Goal: Task Accomplishment & Management: Use online tool/utility

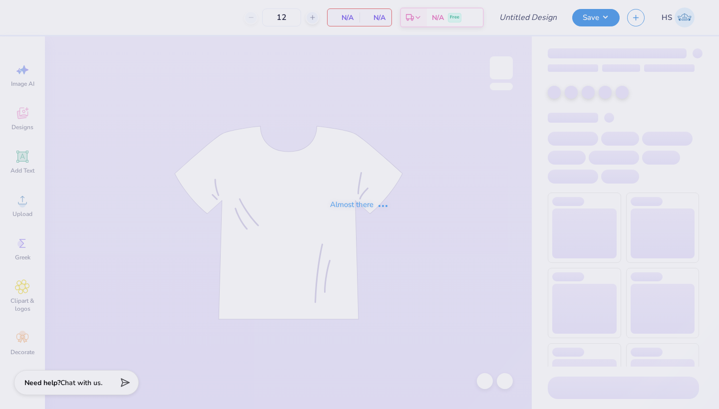
type input "KD NM Sets"
type input "37"
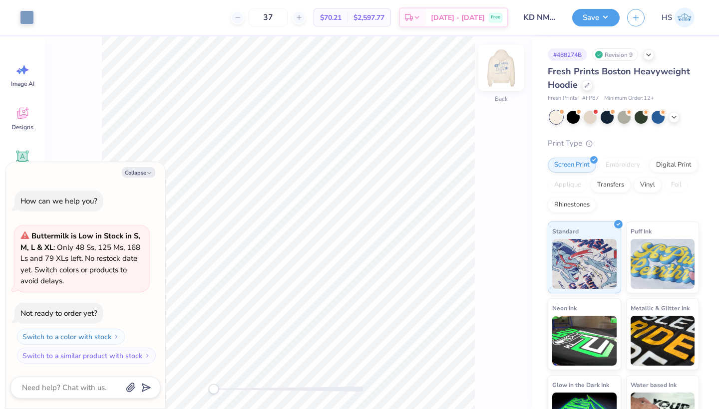
click at [500, 76] on img at bounding box center [501, 68] width 40 height 40
type textarea "x"
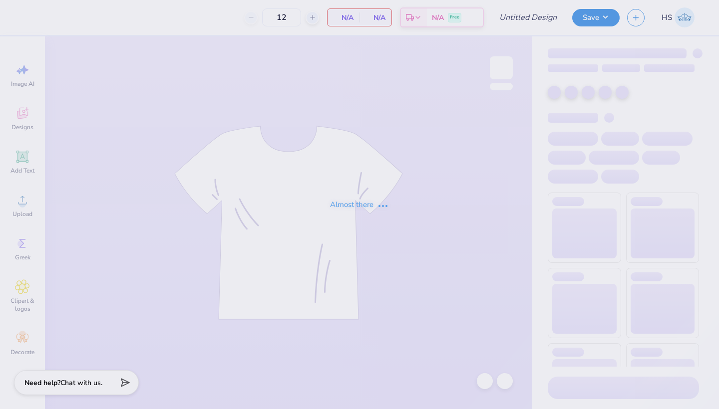
type input "KD NM Sets"
type input "37"
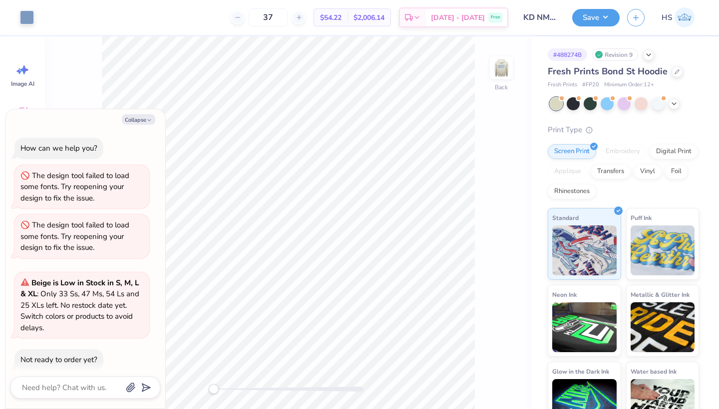
scroll to position [43, 0]
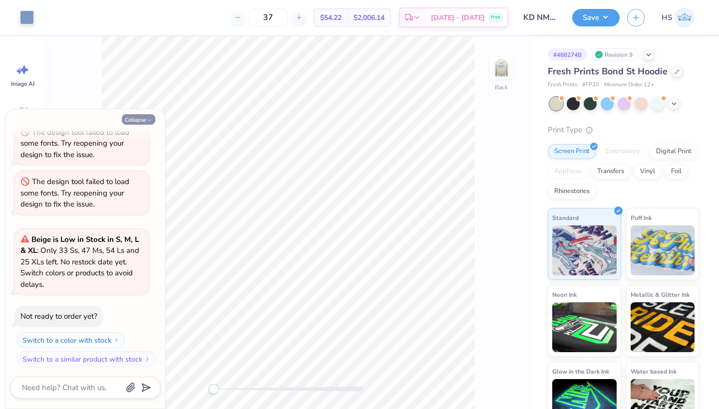
click at [135, 117] on button "Collapse" at bounding box center [138, 119] width 33 height 10
type textarea "x"
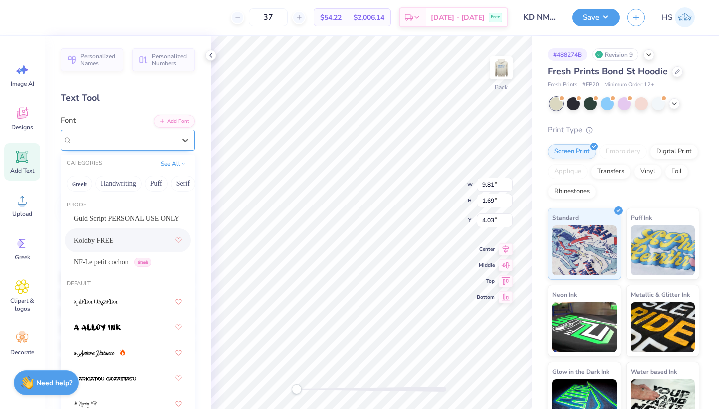
click at [118, 139] on div "Koldby FREE" at bounding box center [123, 139] width 105 height 15
click at [122, 183] on button "Calligraphy" at bounding box center [117, 184] width 44 height 16
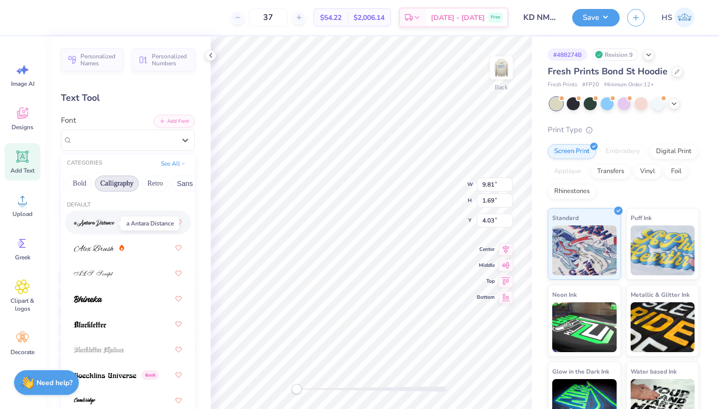
click at [107, 224] on img at bounding box center [94, 223] width 41 height 7
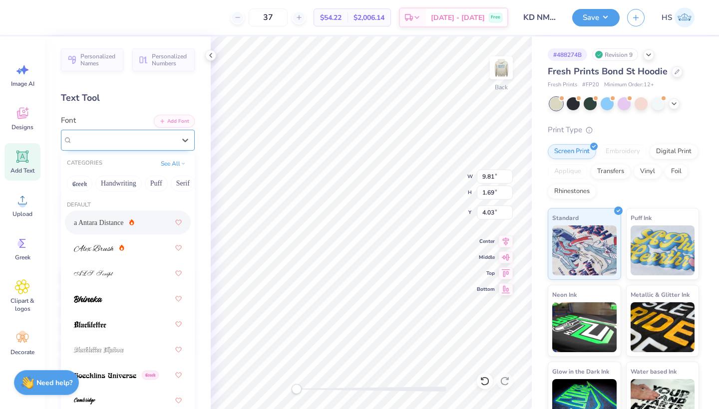
click at [142, 141] on div "a Antara Distance" at bounding box center [123, 139] width 105 height 15
click at [131, 181] on button "Handwriting" at bounding box center [118, 184] width 46 height 16
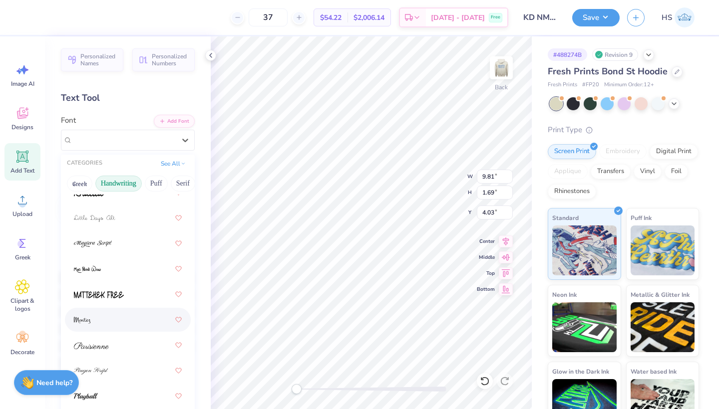
scroll to position [412, 0]
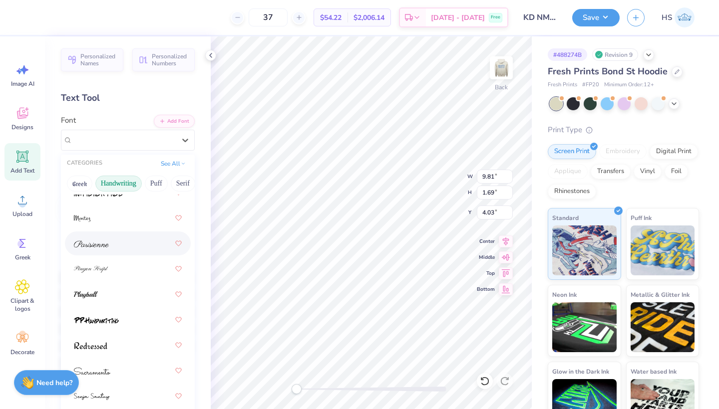
click at [112, 248] on div at bounding box center [128, 244] width 108 height 18
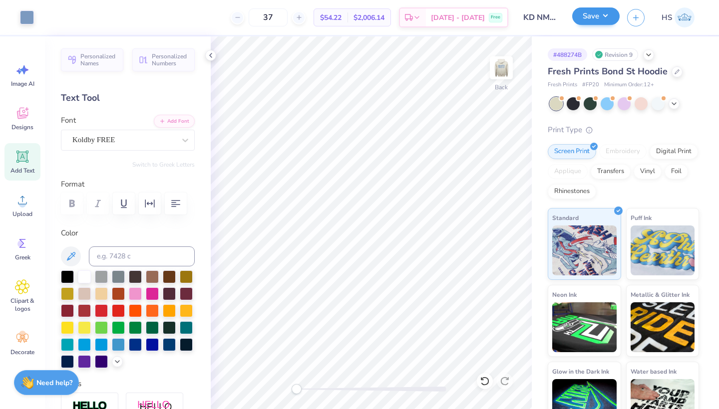
click at [596, 18] on button "Save" at bounding box center [595, 15] width 47 height 17
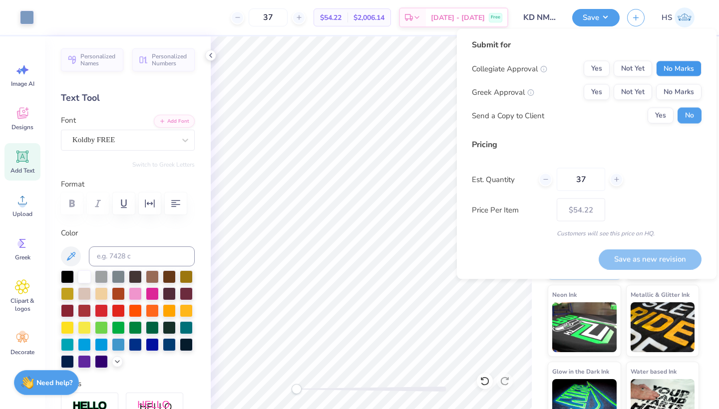
click at [669, 70] on button "No Marks" at bounding box center [678, 69] width 45 height 16
click at [626, 94] on button "Not Yet" at bounding box center [633, 92] width 38 height 16
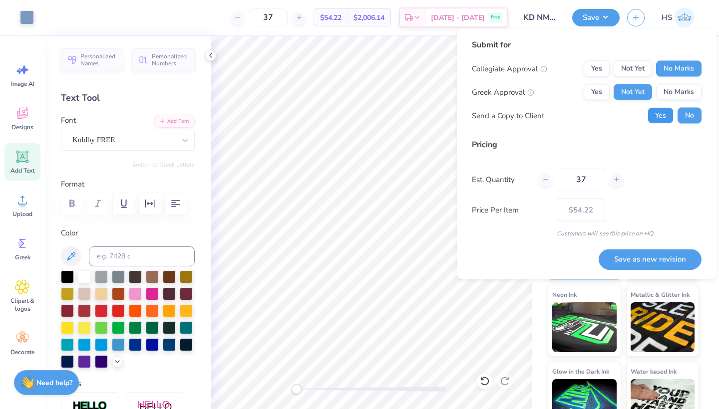
click at [667, 117] on button "Yes" at bounding box center [660, 116] width 26 height 16
click at [638, 258] on button "Save as new revision" at bounding box center [650, 259] width 103 height 20
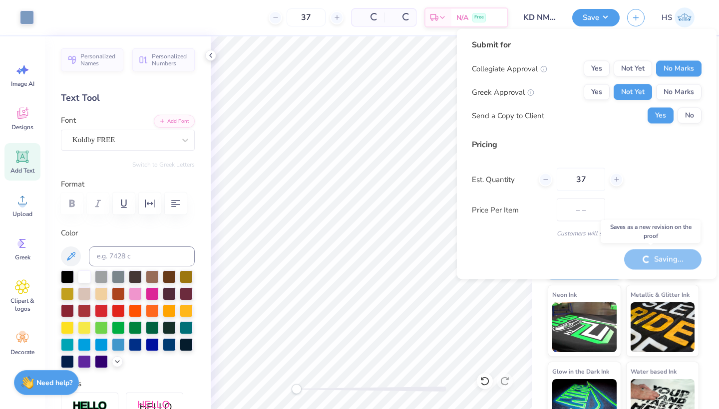
type input "$54.22"
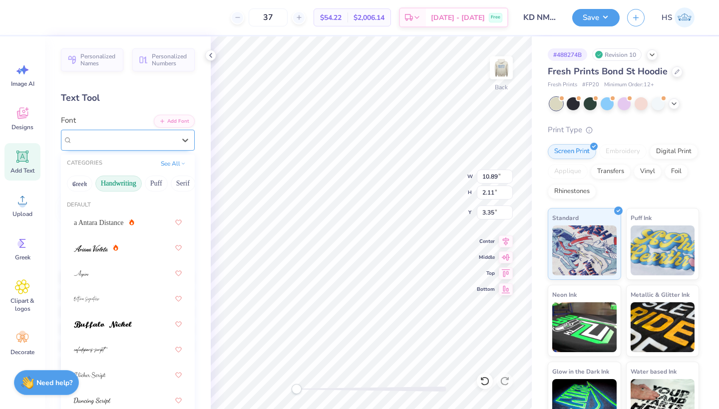
click at [99, 142] on span "Parisienne" at bounding box center [87, 139] width 31 height 11
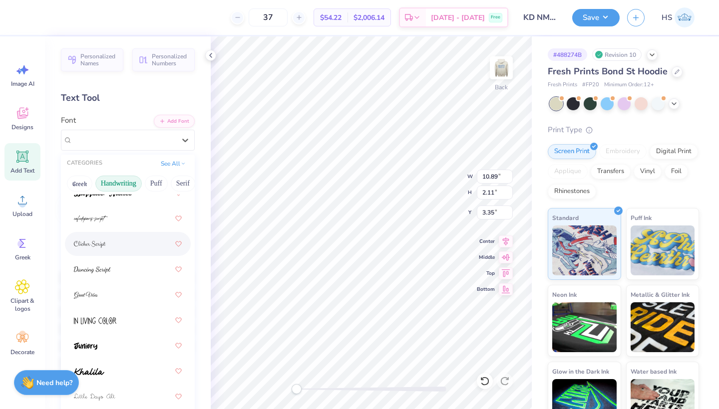
scroll to position [133, 0]
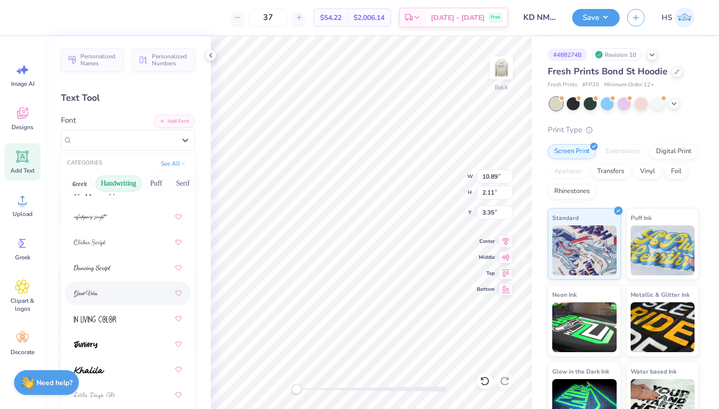
click at [108, 298] on div at bounding box center [128, 294] width 108 height 18
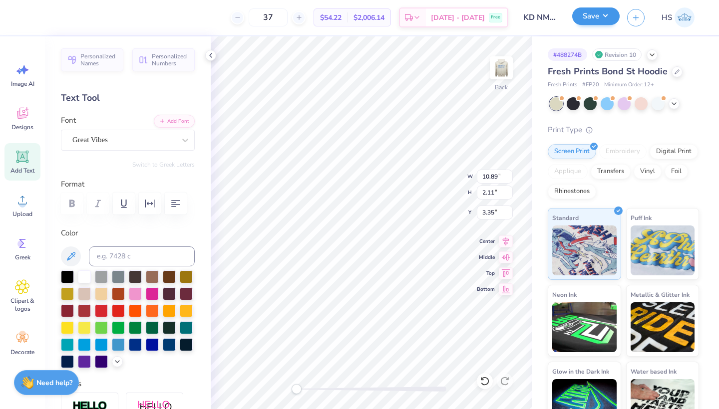
click at [588, 18] on button "Save" at bounding box center [595, 15] width 47 height 17
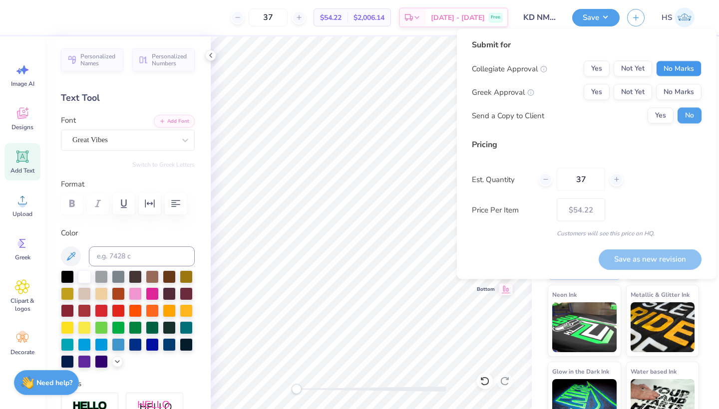
click at [675, 65] on button "No Marks" at bounding box center [678, 69] width 45 height 16
click at [625, 94] on button "Not Yet" at bounding box center [633, 92] width 38 height 16
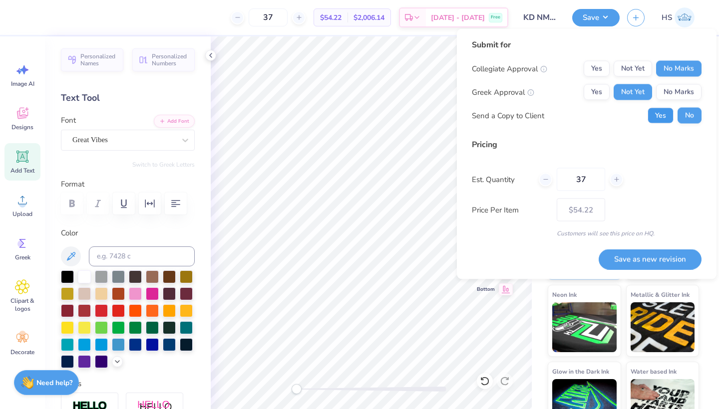
click at [659, 114] on button "Yes" at bounding box center [660, 116] width 26 height 16
click at [636, 258] on button "Save as new revision" at bounding box center [650, 259] width 103 height 20
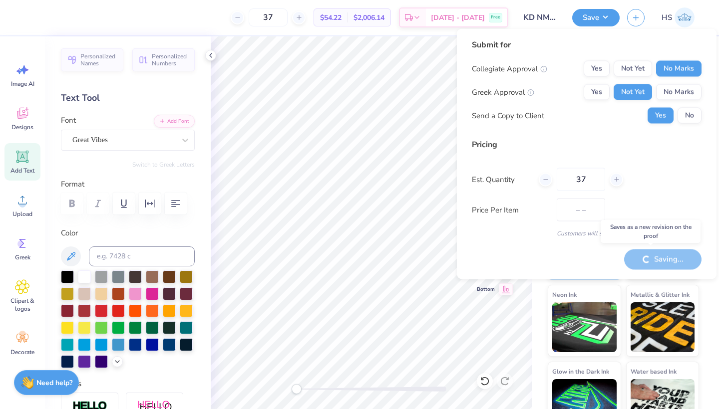
type input "$54.22"
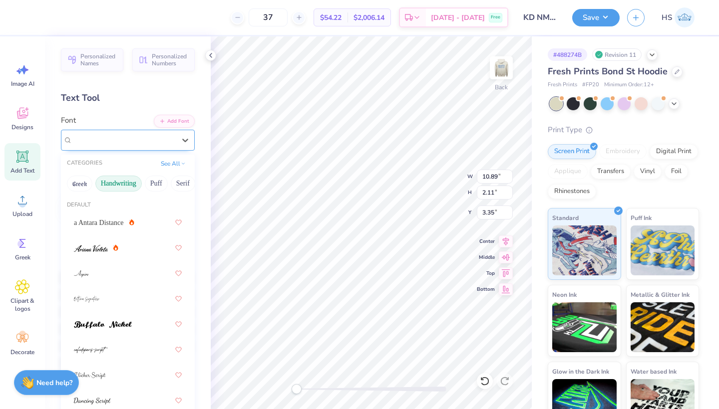
click at [134, 142] on div "Great Vibes" at bounding box center [123, 139] width 105 height 15
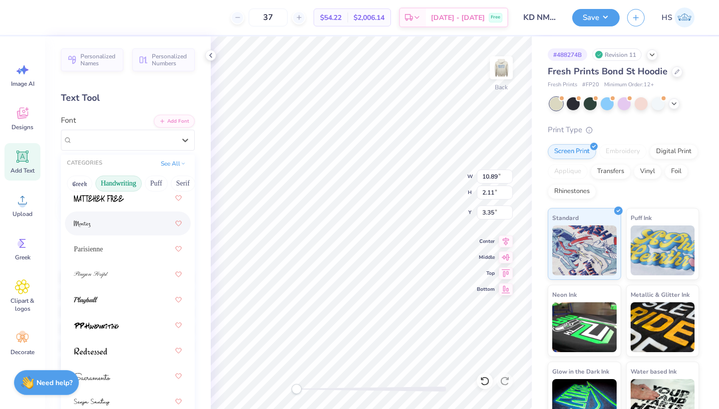
scroll to position [436, 0]
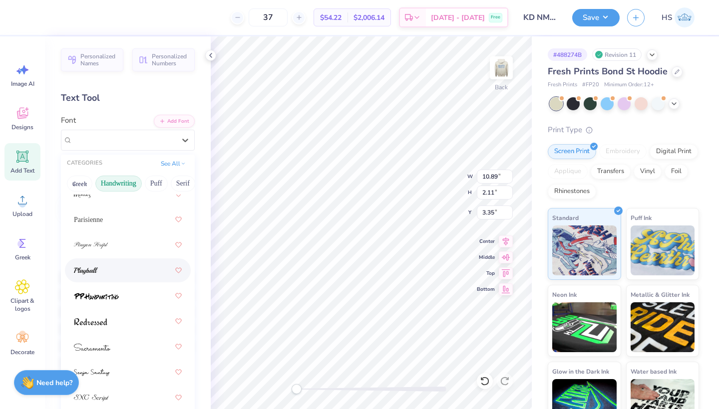
click at [106, 274] on div at bounding box center [128, 271] width 108 height 18
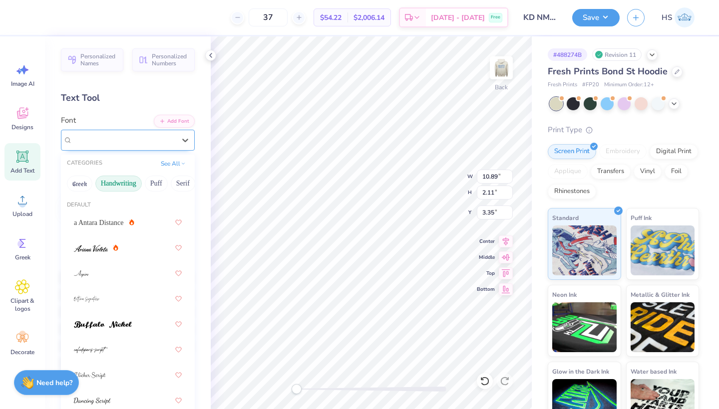
click at [121, 143] on div "Playball" at bounding box center [123, 139] width 105 height 15
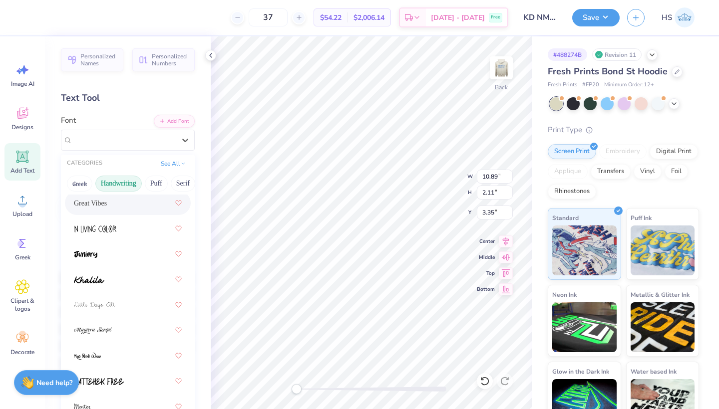
click at [110, 208] on div "Great Vibes" at bounding box center [128, 203] width 108 height 18
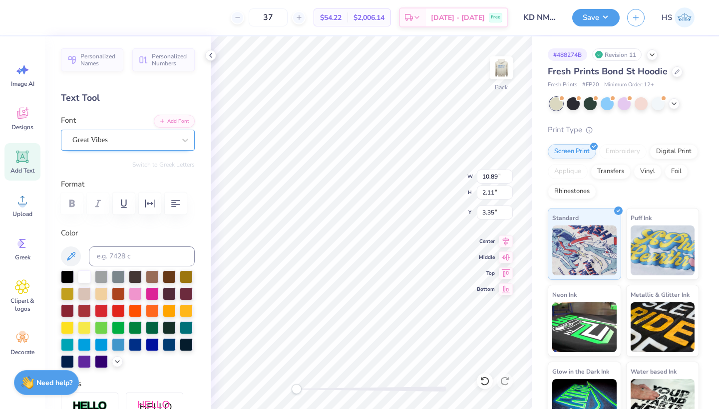
click at [114, 132] on div "Great Vibes" at bounding box center [123, 139] width 105 height 15
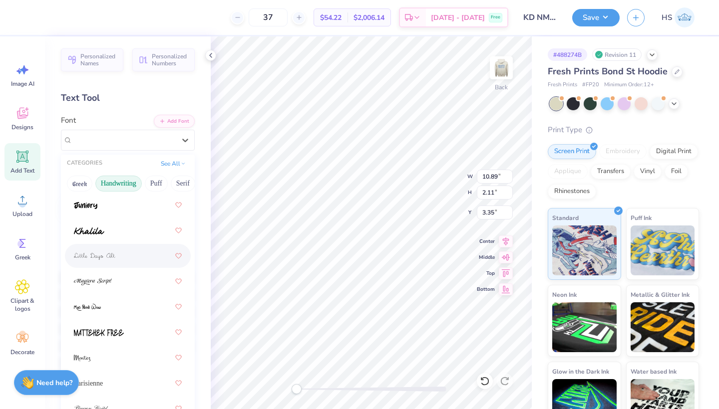
scroll to position [273, 0]
click at [112, 284] on div at bounding box center [128, 281] width 108 height 18
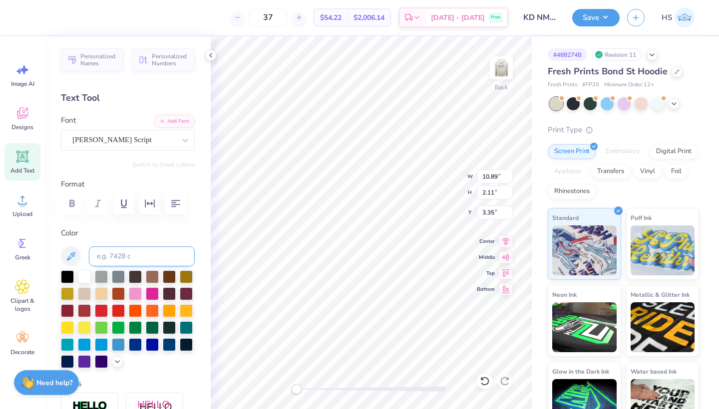
type input "10.74"
type input "1.83"
type input "3.75"
click at [593, 24] on button "Save" at bounding box center [595, 15] width 47 height 17
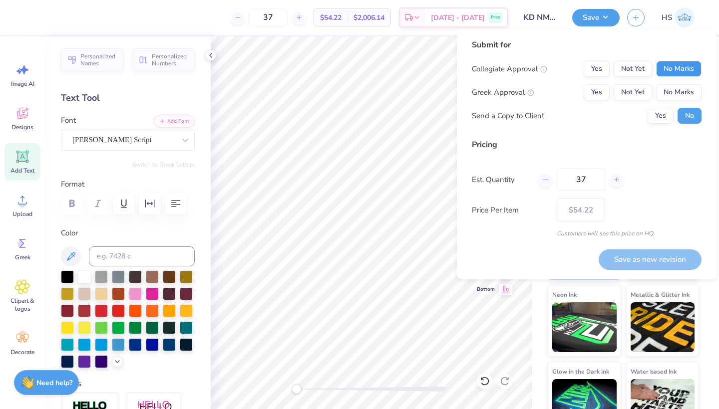
click at [673, 73] on button "No Marks" at bounding box center [678, 69] width 45 height 16
click at [642, 86] on button "Not Yet" at bounding box center [633, 92] width 38 height 16
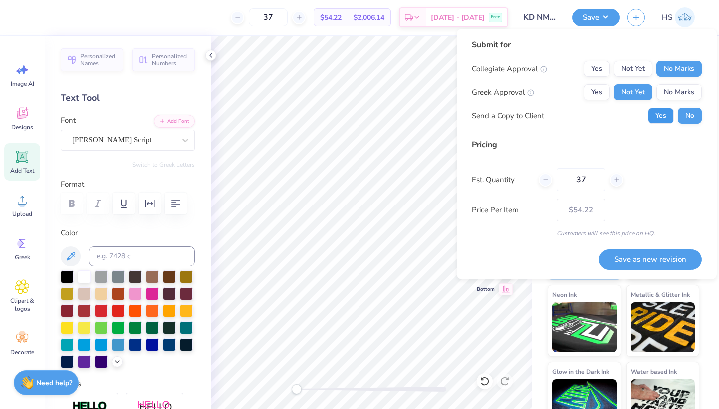
click at [657, 115] on button "Yes" at bounding box center [660, 116] width 26 height 16
click at [644, 252] on button "Save as new revision" at bounding box center [650, 260] width 103 height 20
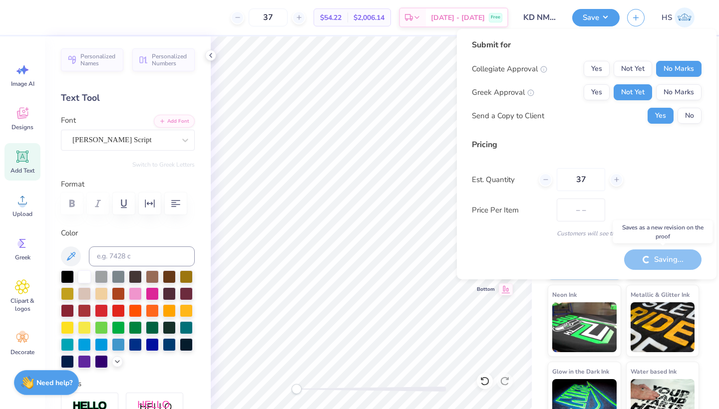
type input "$54.22"
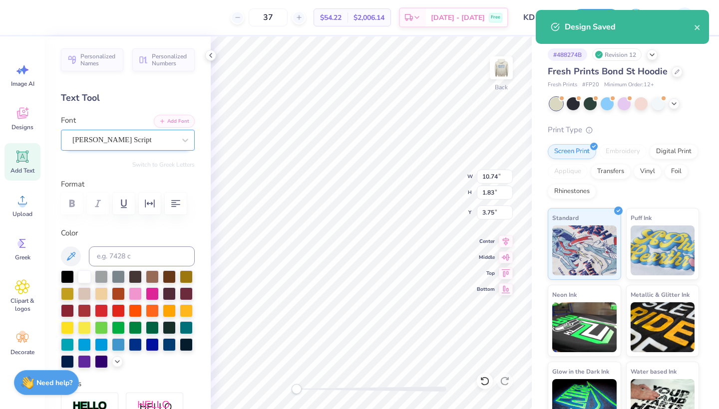
click at [123, 136] on span "Magiera Script" at bounding box center [111, 139] width 79 height 11
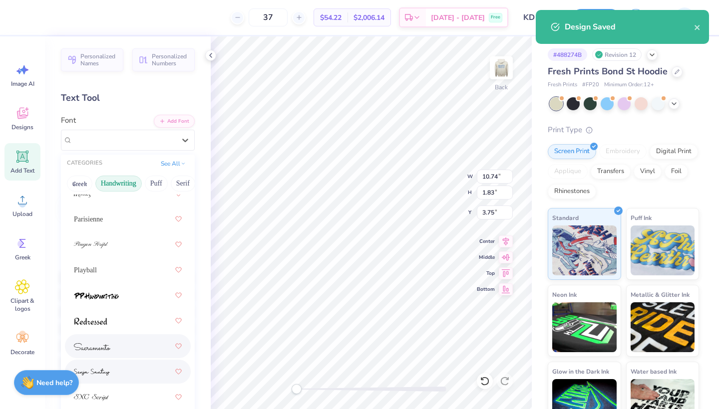
scroll to position [436, 0]
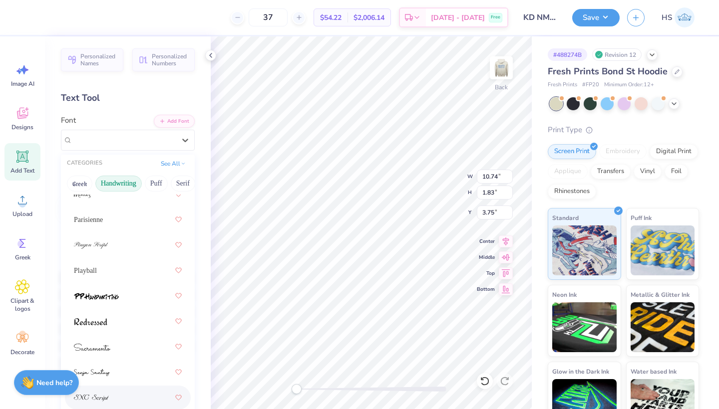
click at [134, 396] on div at bounding box center [128, 398] width 108 height 18
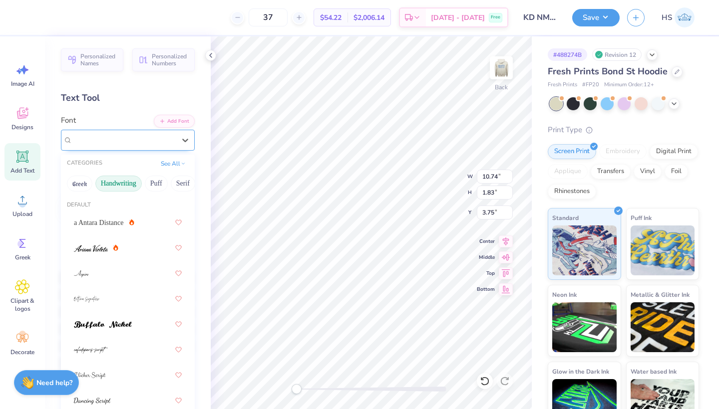
click at [121, 142] on div "SNC Script" at bounding box center [123, 139] width 105 height 15
click at [127, 296] on div at bounding box center [128, 299] width 108 height 18
click at [125, 137] on span "Bettina Signature" at bounding box center [117, 139] width 90 height 11
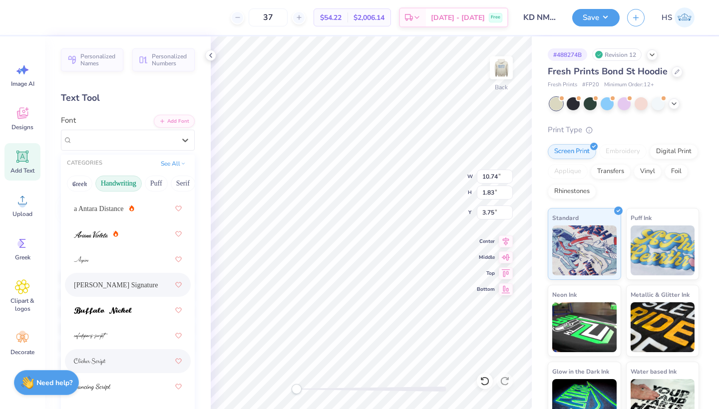
scroll to position [20, 0]
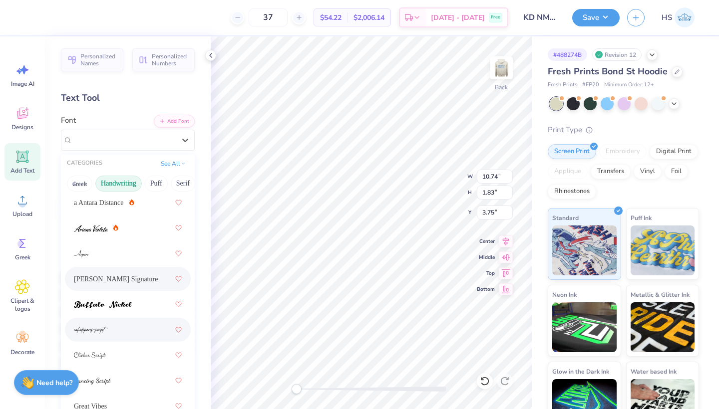
click at [109, 333] on div at bounding box center [128, 330] width 108 height 18
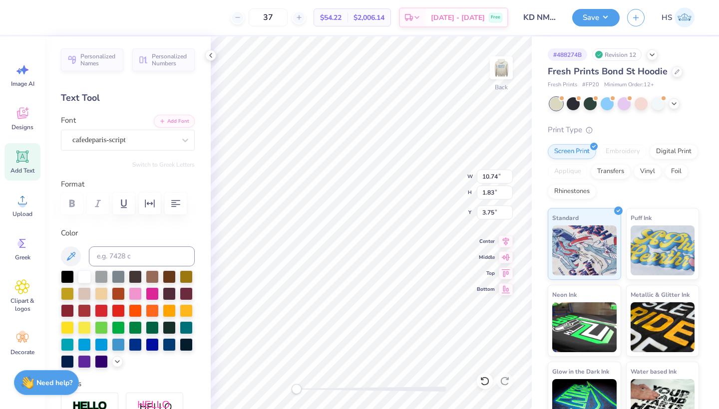
type input "8.10"
type input "2.46"
type input "3.71"
click at [508, 67] on img at bounding box center [501, 68] width 40 height 40
type input "14.04"
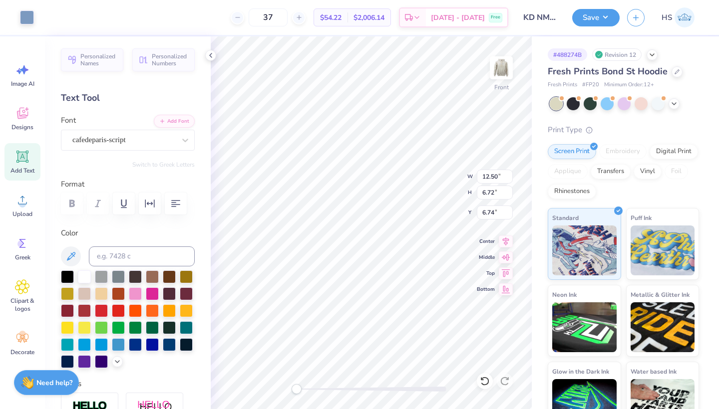
type input "7.55"
type input "6.17"
type input "14.41"
type input "7.75"
type input "6.18"
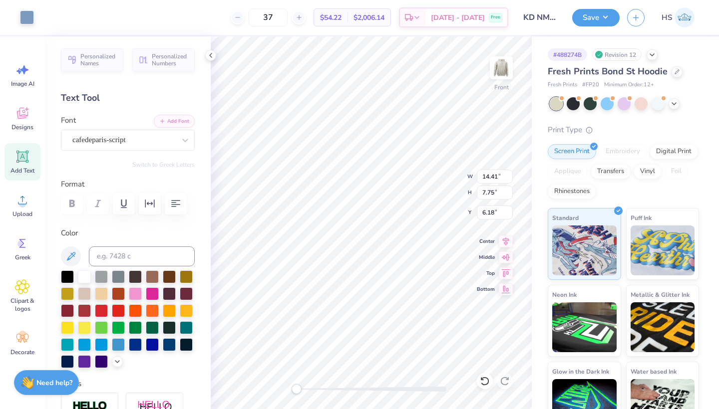
type input "14.69"
type input "7.90"
type input "14.75"
type input "7.93"
type input "6.28"
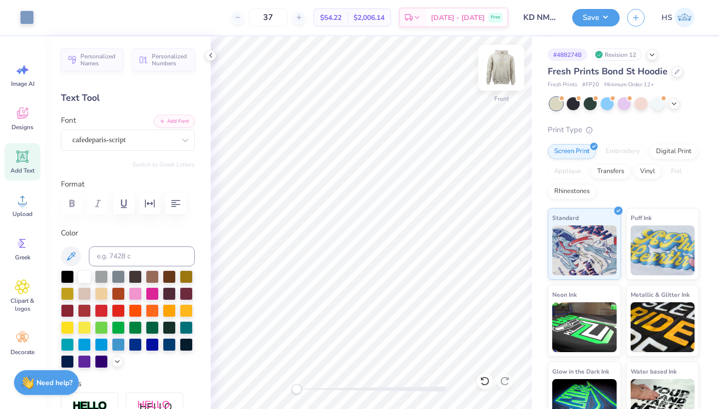
click at [503, 63] on img at bounding box center [501, 68] width 40 height 40
click at [583, 22] on button "Save" at bounding box center [595, 15] width 47 height 17
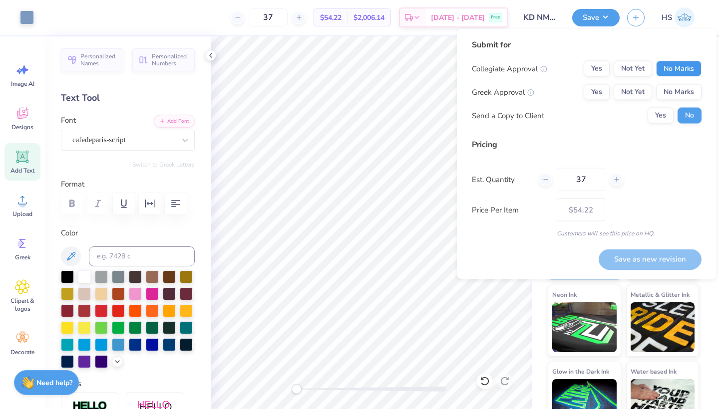
click at [662, 66] on button "No Marks" at bounding box center [678, 69] width 45 height 16
click at [633, 90] on button "Not Yet" at bounding box center [633, 92] width 38 height 16
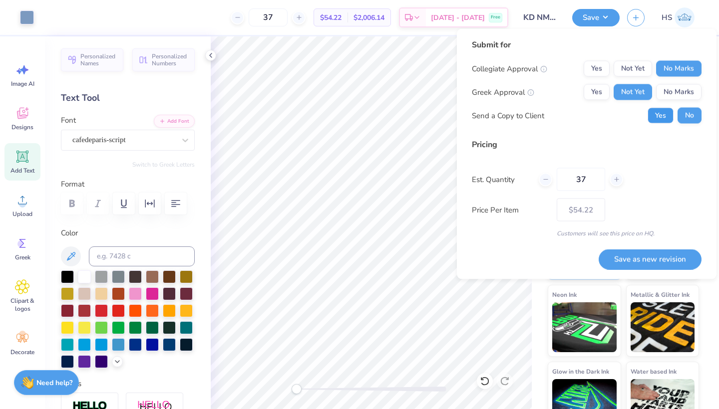
click at [657, 113] on button "Yes" at bounding box center [660, 116] width 26 height 16
click at [628, 261] on button "Save as new revision" at bounding box center [650, 259] width 103 height 20
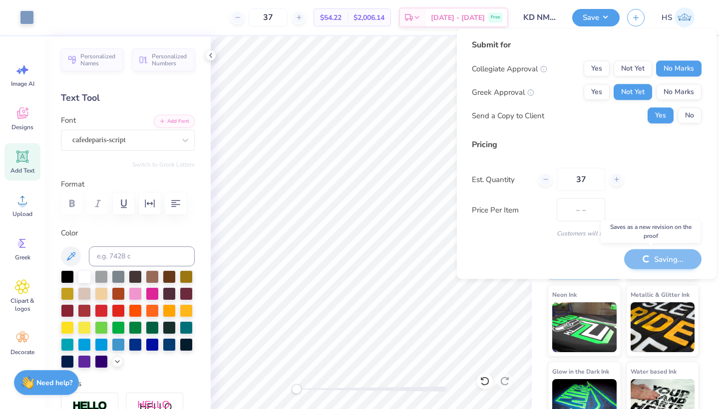
type input "$54.22"
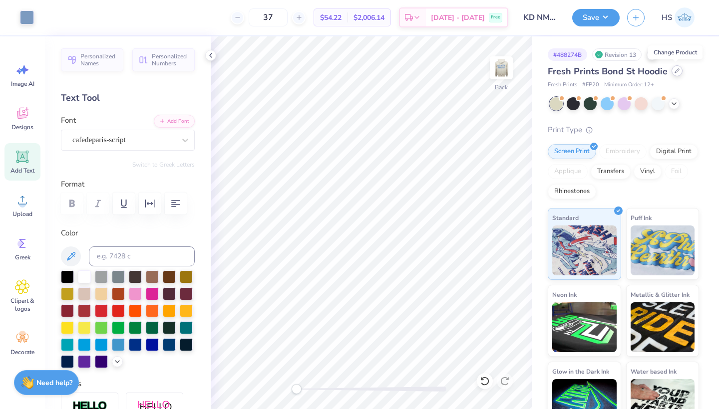
click at [676, 73] on div at bounding box center [676, 70] width 11 height 11
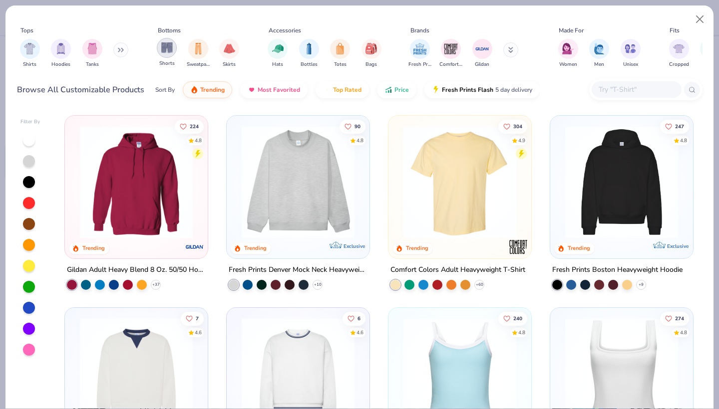
click at [169, 48] on img "filter for Shorts" at bounding box center [166, 47] width 11 height 11
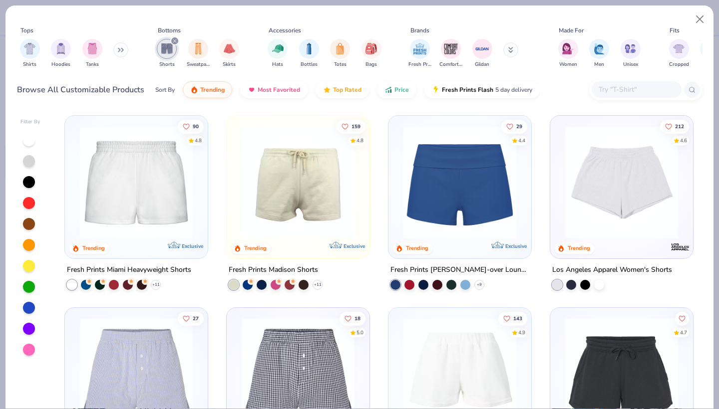
click at [292, 191] on img at bounding box center [298, 182] width 123 height 113
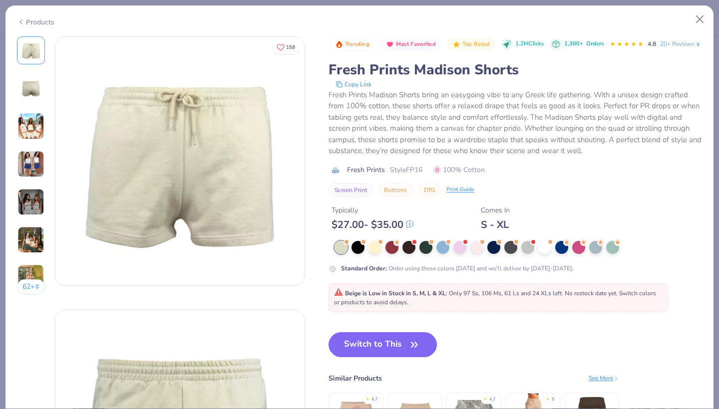
click at [32, 125] on img at bounding box center [30, 126] width 27 height 27
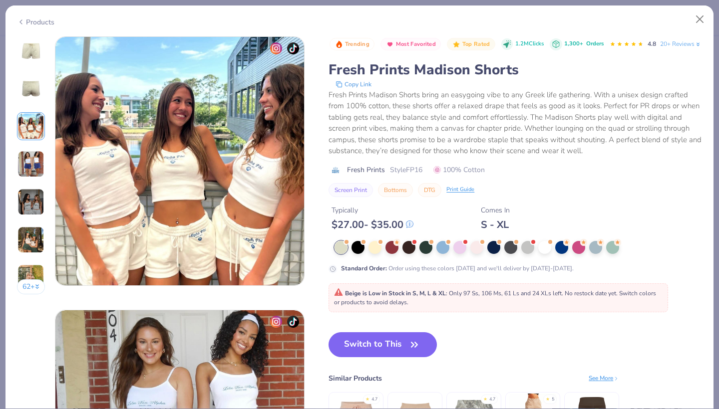
click at [29, 167] on img at bounding box center [30, 164] width 27 height 27
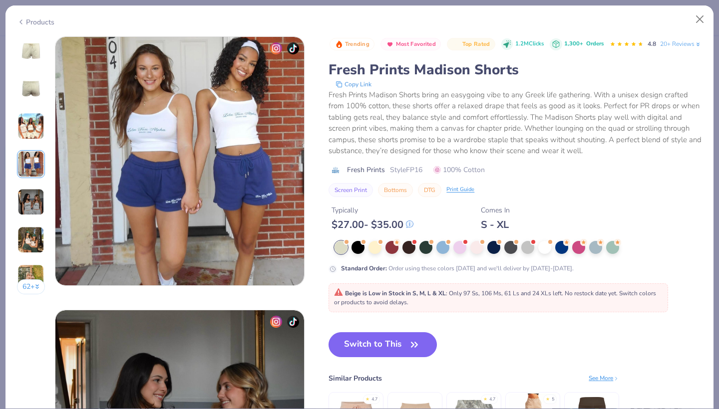
click at [37, 203] on img at bounding box center [30, 202] width 27 height 27
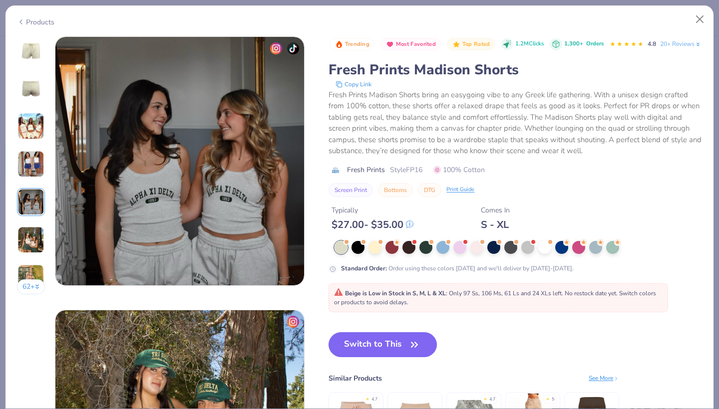
click at [35, 178] on div at bounding box center [31, 164] width 28 height 28
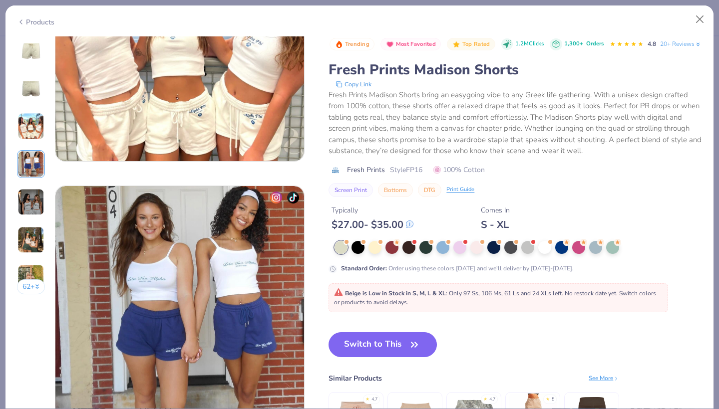
scroll to position [670, 0]
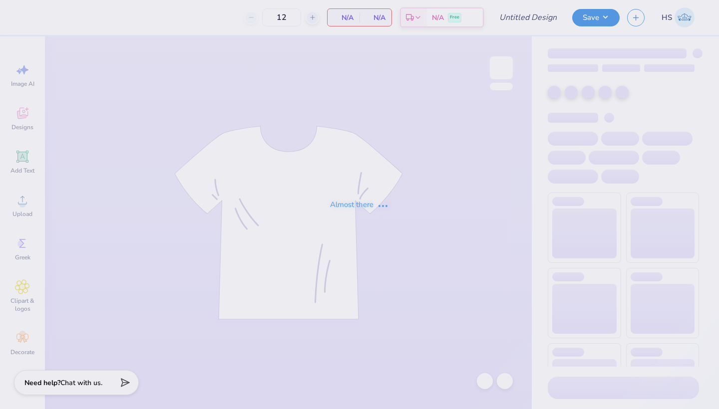
type input "KD NM Sets"
type input "37"
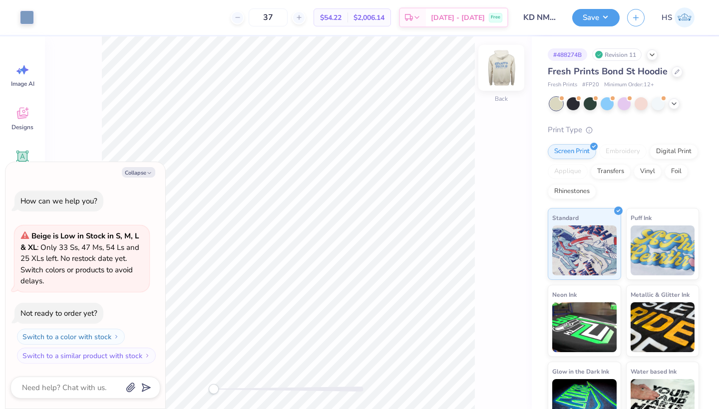
click at [503, 66] on img at bounding box center [501, 68] width 40 height 40
click at [144, 175] on button "Collapse" at bounding box center [138, 172] width 33 height 10
type textarea "x"
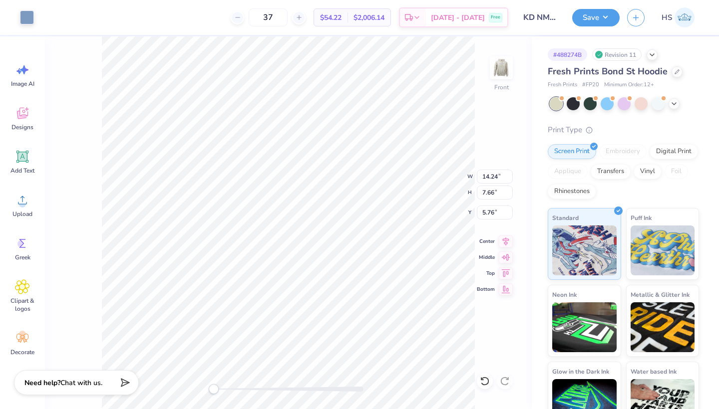
type input "14.24"
type input "7.66"
type input "5.51"
click at [559, 105] on div at bounding box center [556, 103] width 13 height 13
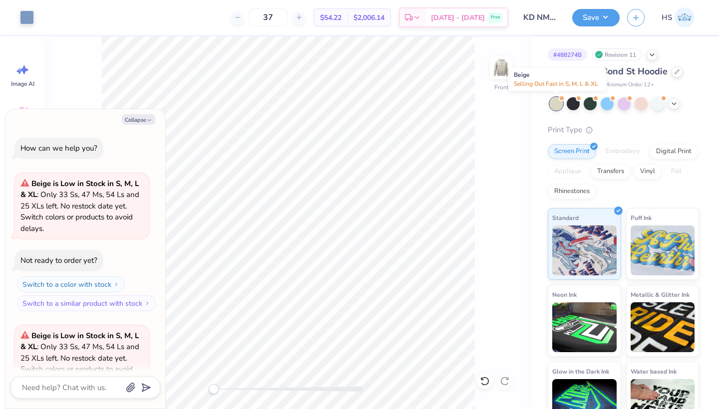
scroll to position [96, 0]
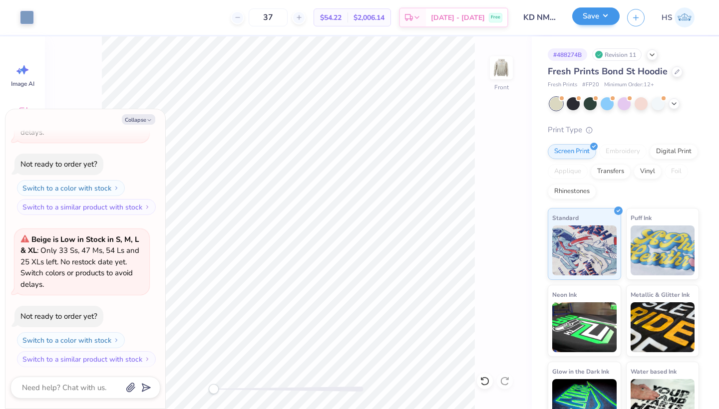
click at [587, 16] on button "Save" at bounding box center [595, 15] width 47 height 17
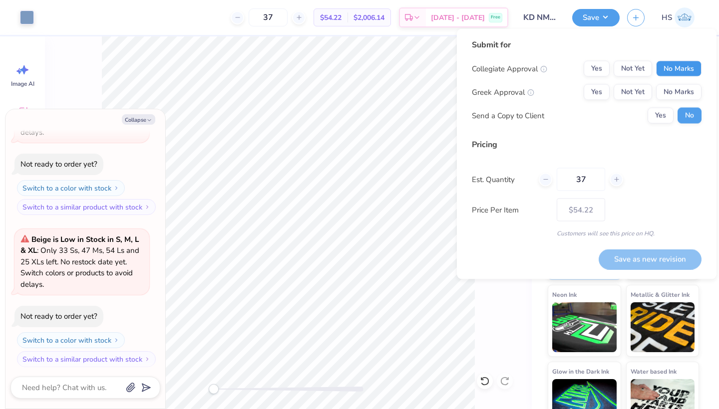
click at [675, 69] on button "No Marks" at bounding box center [678, 69] width 45 height 16
click at [636, 91] on button "Not Yet" at bounding box center [633, 92] width 38 height 16
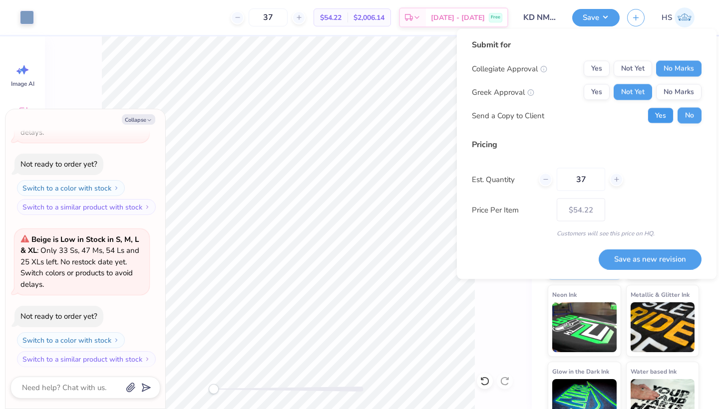
click at [658, 116] on button "Yes" at bounding box center [660, 116] width 26 height 16
click at [633, 256] on button "Save as new revision" at bounding box center [650, 259] width 103 height 20
type textarea "x"
type input "– –"
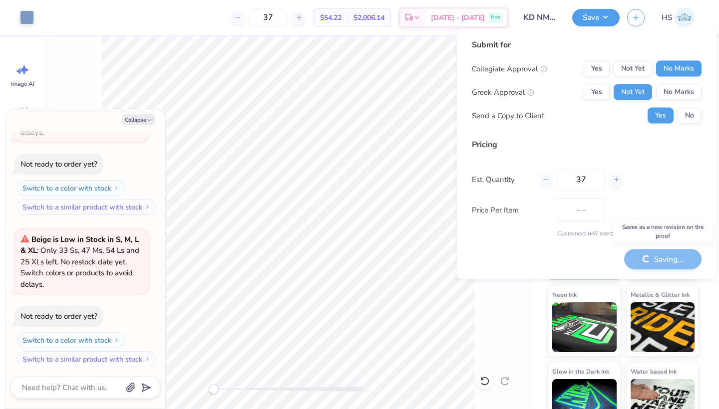
type textarea "x"
type input "$54.22"
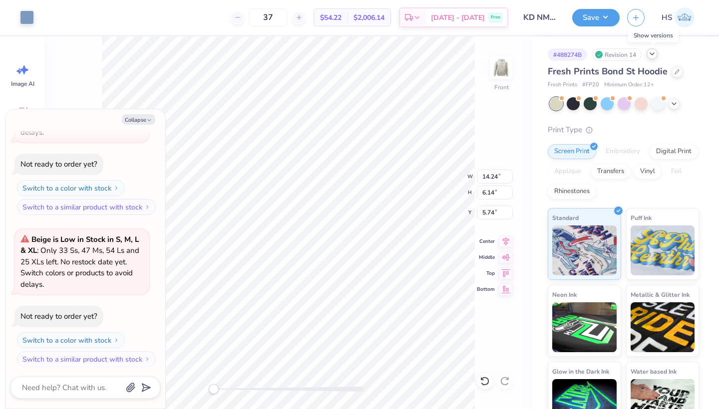
click at [653, 55] on polyline at bounding box center [652, 54] width 4 height 2
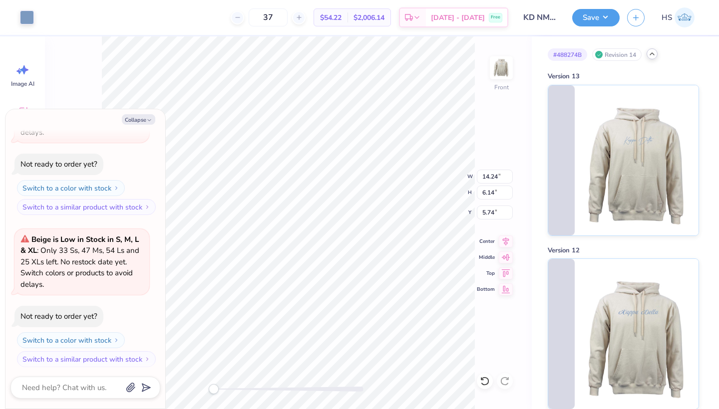
click at [652, 54] on icon at bounding box center [652, 54] width 8 height 8
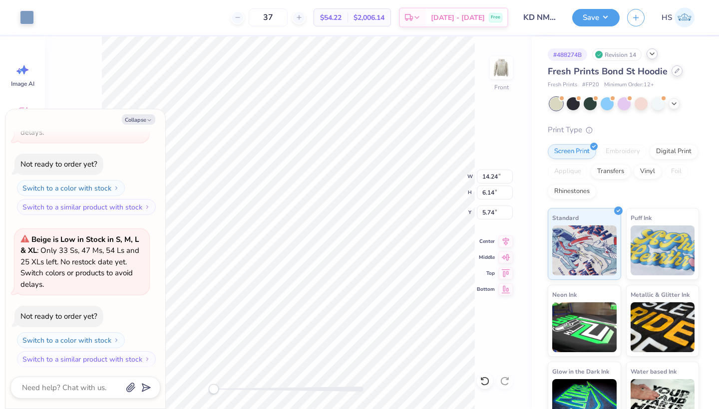
click at [677, 72] on icon at bounding box center [676, 70] width 5 height 5
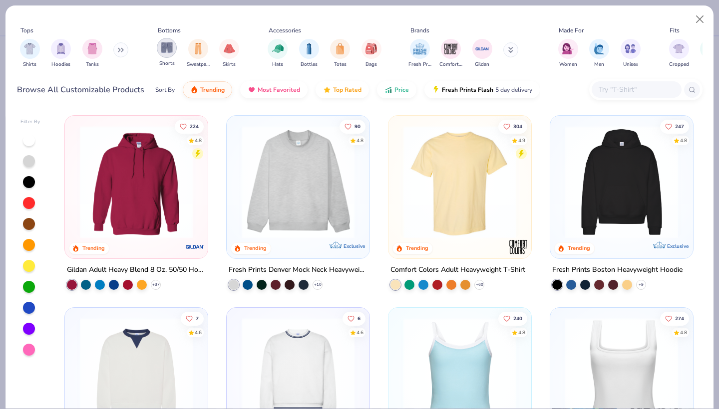
click at [169, 49] on img "filter for Shorts" at bounding box center [166, 47] width 11 height 11
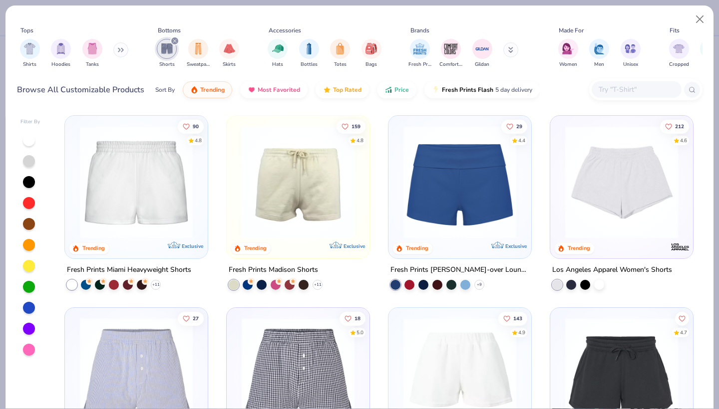
click at [297, 200] on img at bounding box center [298, 182] width 123 height 113
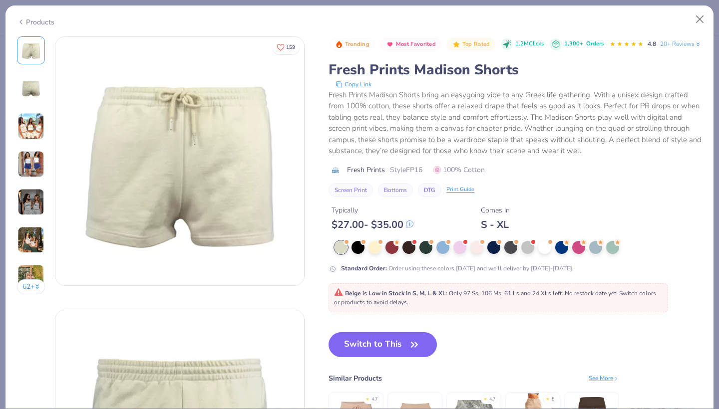
type textarea "x"
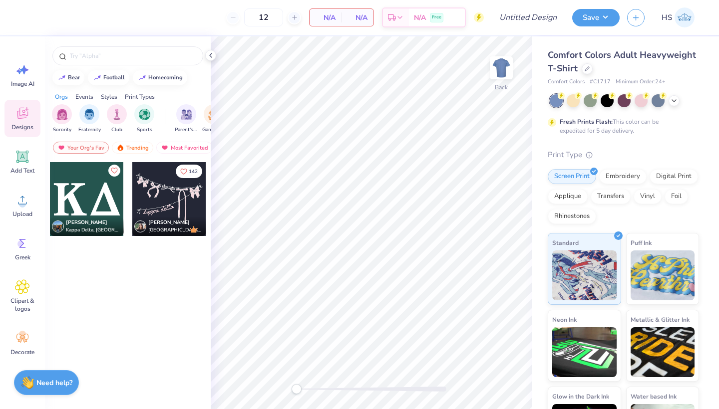
click at [580, 72] on div "Comfort Colors Adult Heavyweight T-Shirt" at bounding box center [623, 61] width 151 height 27
click at [586, 70] on div at bounding box center [587, 67] width 11 height 11
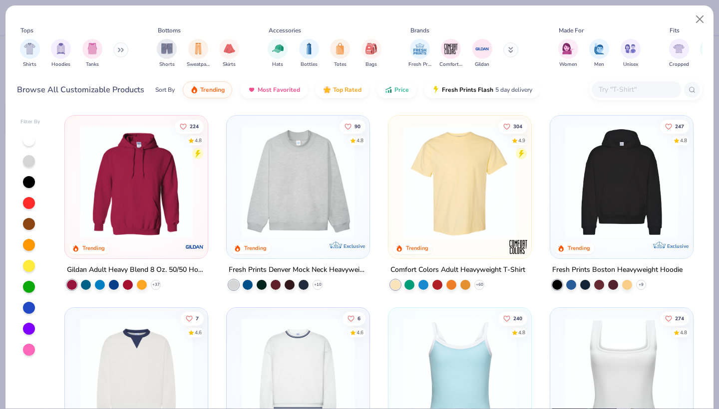
click at [511, 48] on icon at bounding box center [510, 48] width 3 height 1
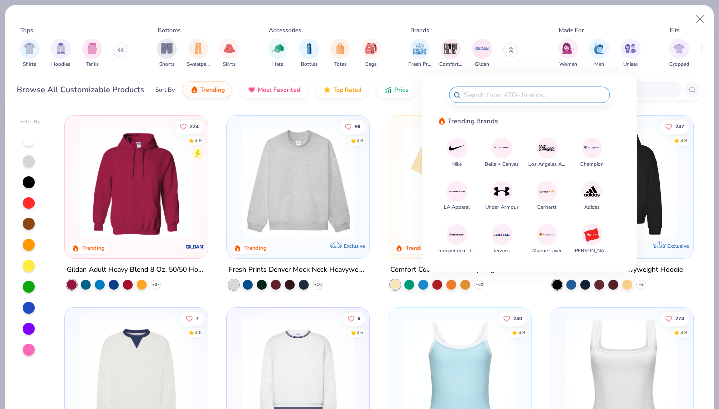
click at [503, 150] on img at bounding box center [501, 147] width 17 height 17
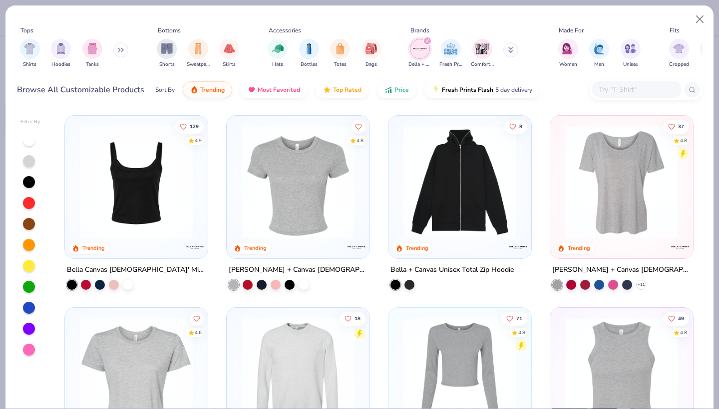
scroll to position [29, 0]
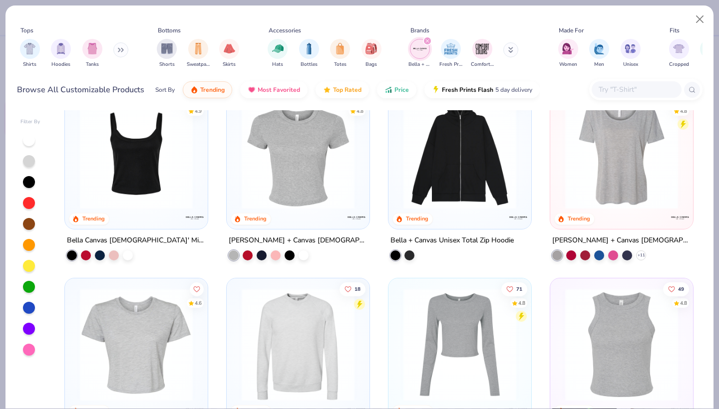
click at [609, 176] on img at bounding box center [621, 152] width 123 height 113
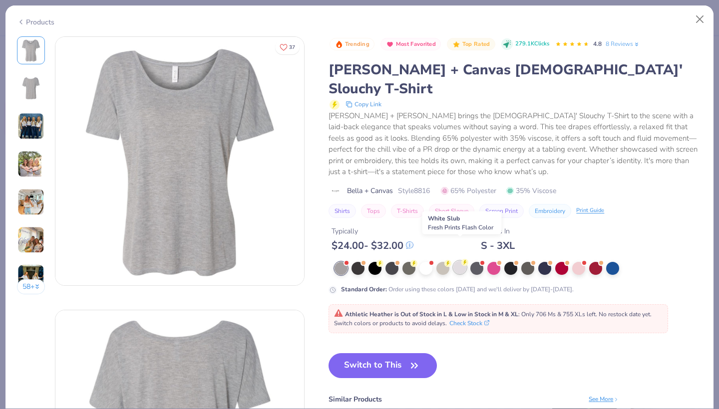
click at [458, 261] on div at bounding box center [459, 267] width 13 height 13
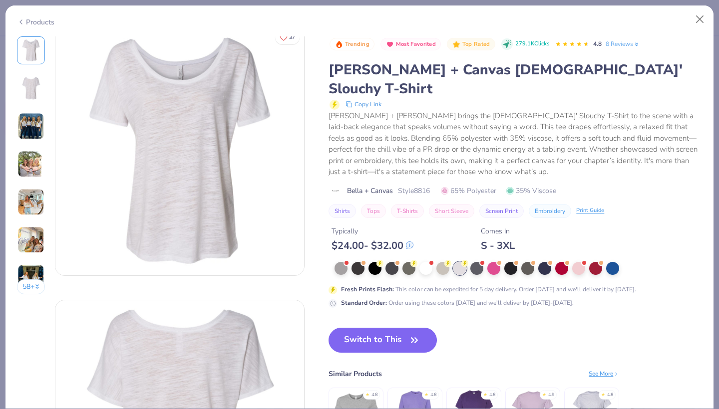
scroll to position [17, 0]
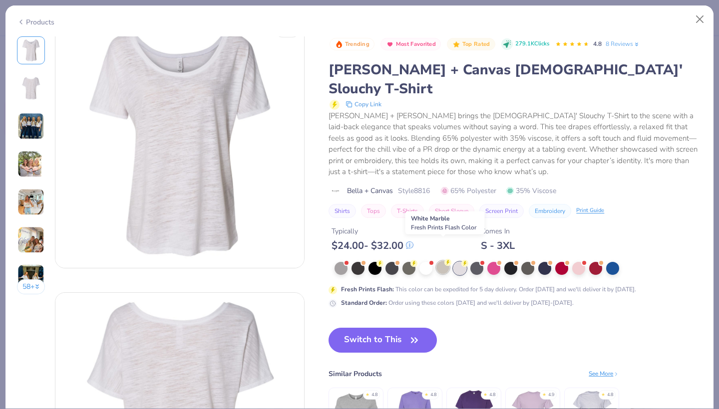
click at [444, 261] on div at bounding box center [442, 267] width 13 height 13
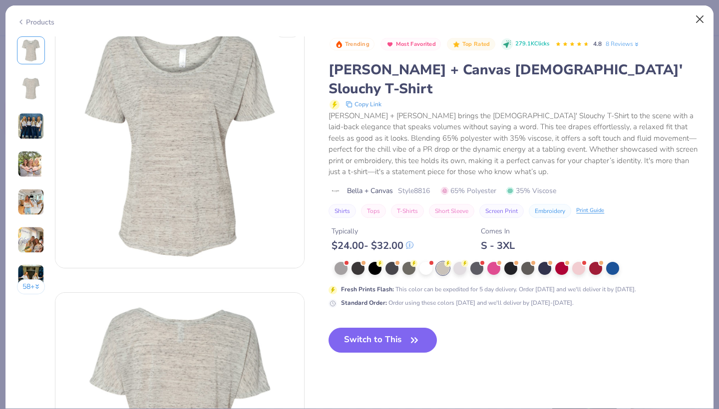
click at [703, 20] on button "Close" at bounding box center [699, 19] width 19 height 19
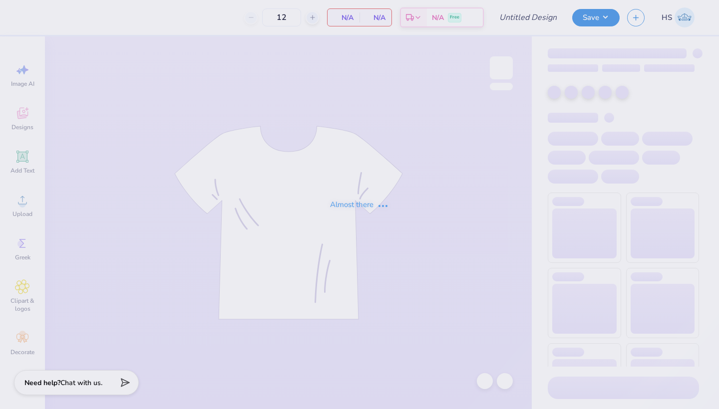
type input "KD NM Sets"
type input "37"
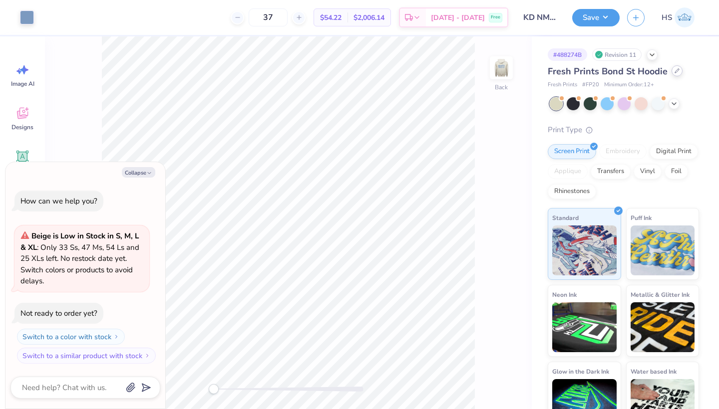
click at [678, 71] on div at bounding box center [676, 70] width 11 height 11
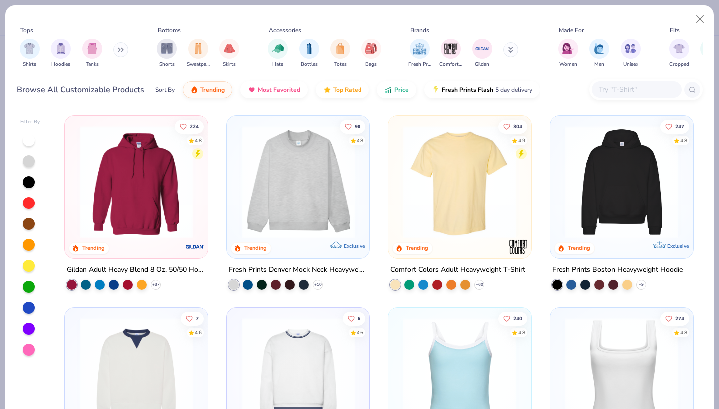
click at [513, 52] on icon at bounding box center [510, 51] width 3 height 1
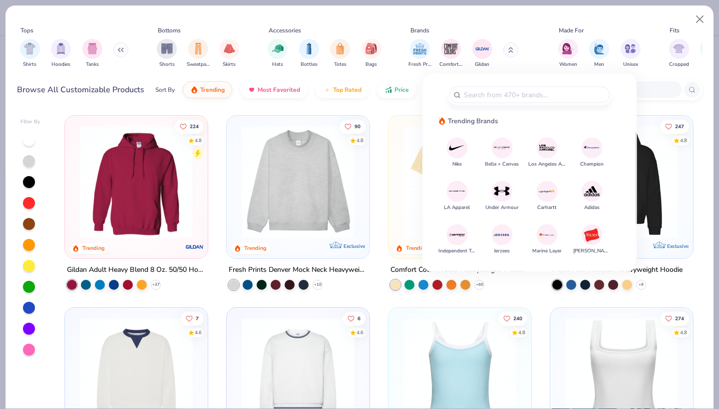
click at [501, 148] on img at bounding box center [501, 147] width 17 height 17
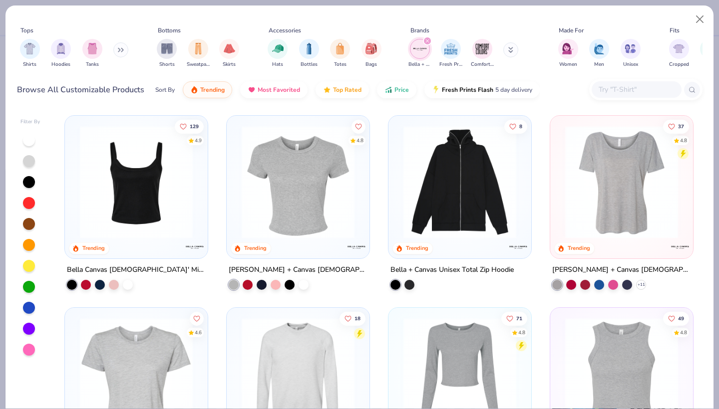
scroll to position [44, 0]
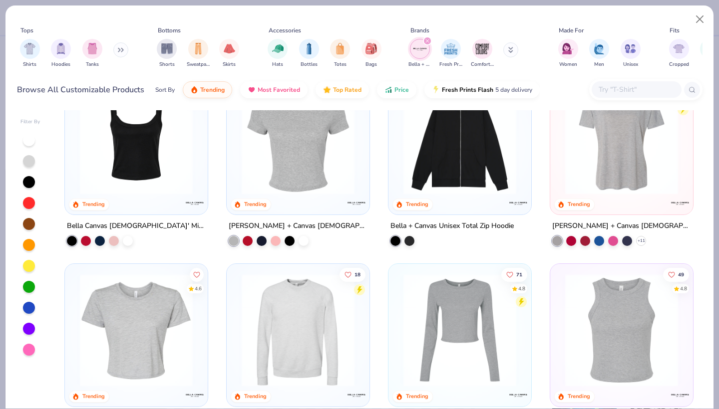
click at [602, 176] on img at bounding box center [621, 138] width 123 height 113
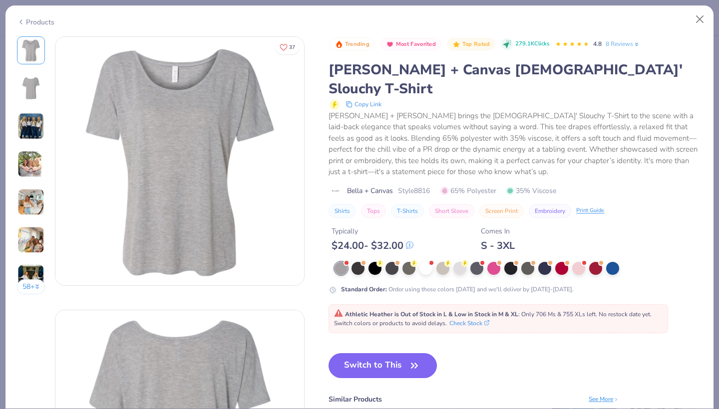
click at [29, 120] on img at bounding box center [30, 126] width 27 height 27
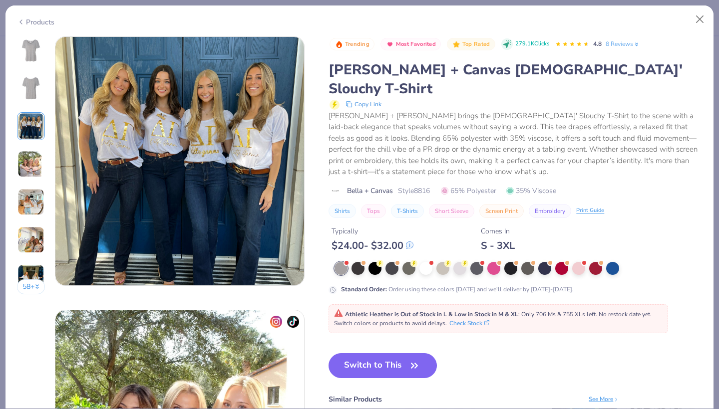
click at [31, 208] on img at bounding box center [30, 202] width 27 height 27
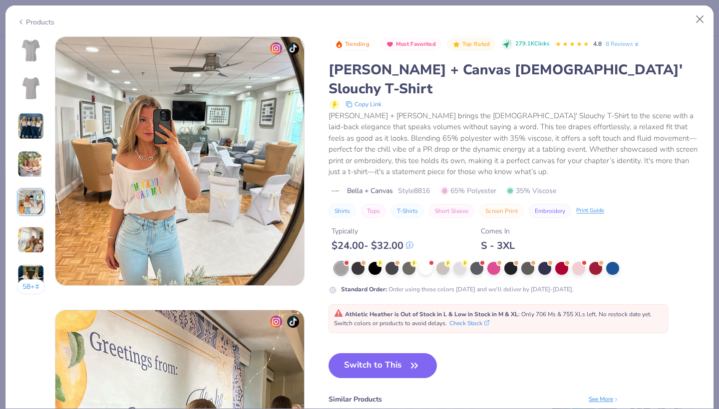
click at [25, 123] on img at bounding box center [30, 126] width 27 height 27
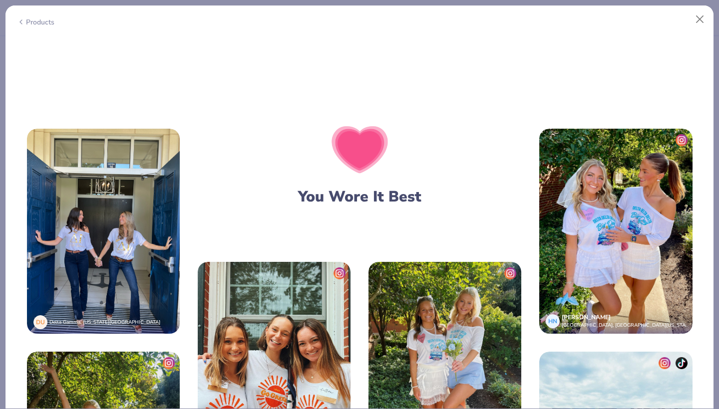
scroll to position [1484, 0]
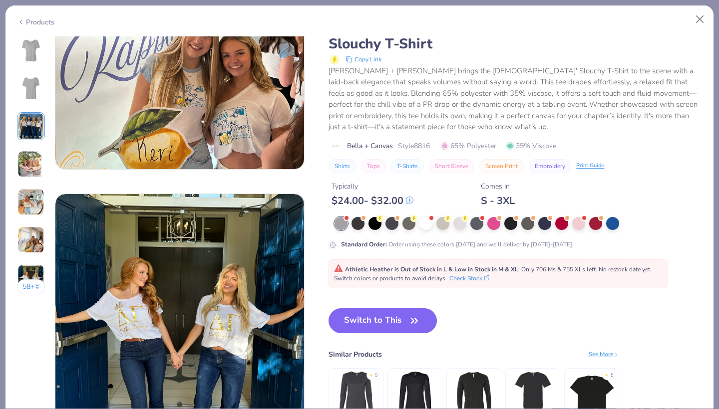
click at [29, 286] on button "58 +" at bounding box center [31, 287] width 28 height 15
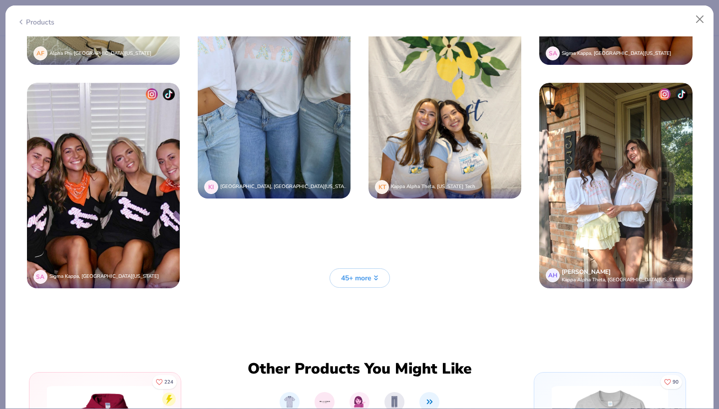
scroll to position [2623, 0]
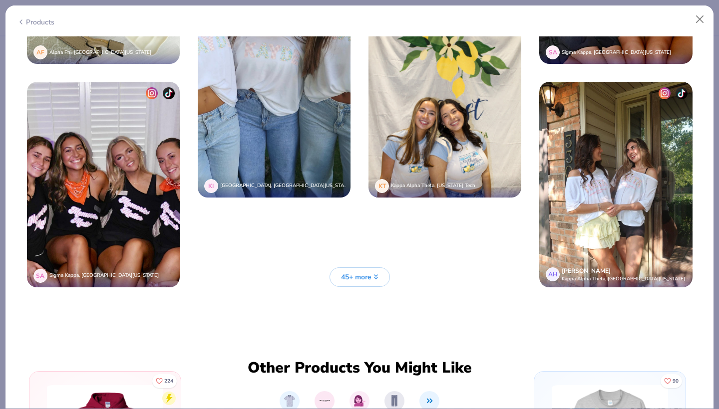
click at [345, 277] on span "45+ more" at bounding box center [356, 277] width 30 height 10
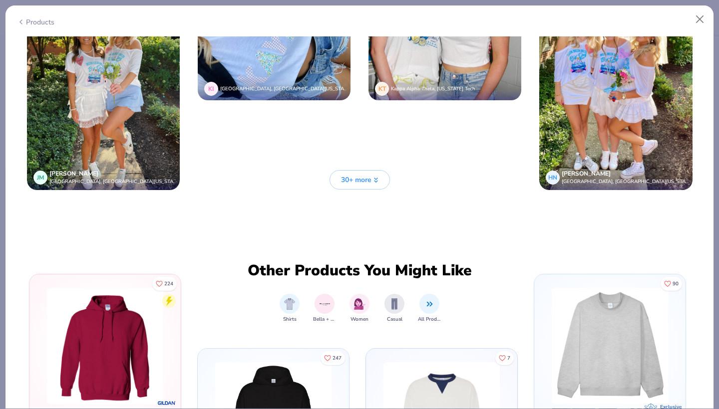
scroll to position [3614, 0]
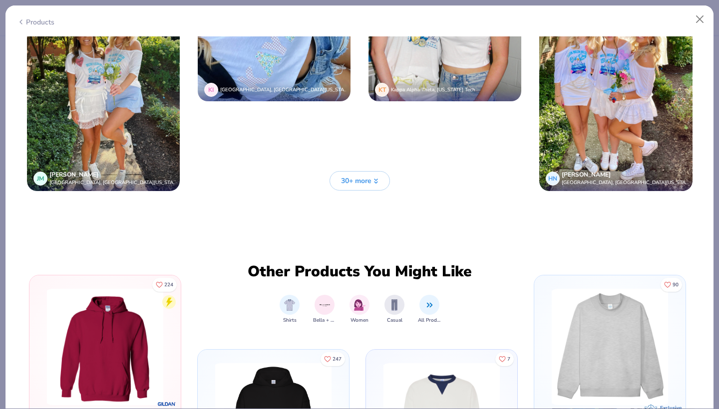
click at [372, 175] on button "30+ more" at bounding box center [359, 180] width 60 height 19
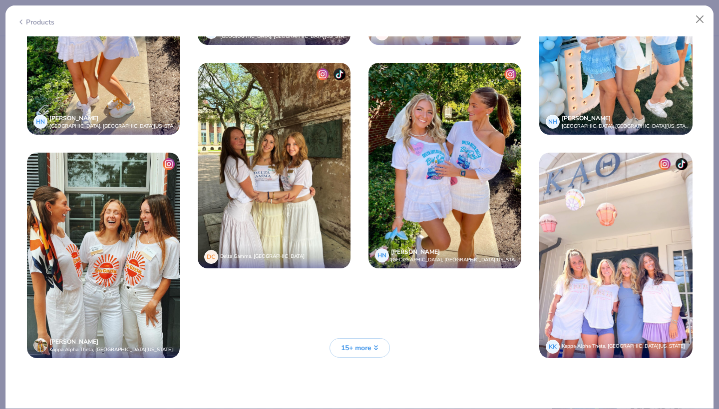
scroll to position [4504, 0]
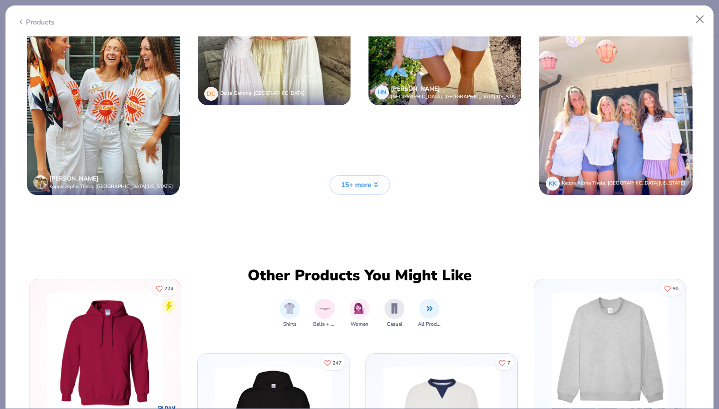
click at [360, 180] on span "15+ more" at bounding box center [356, 185] width 30 height 10
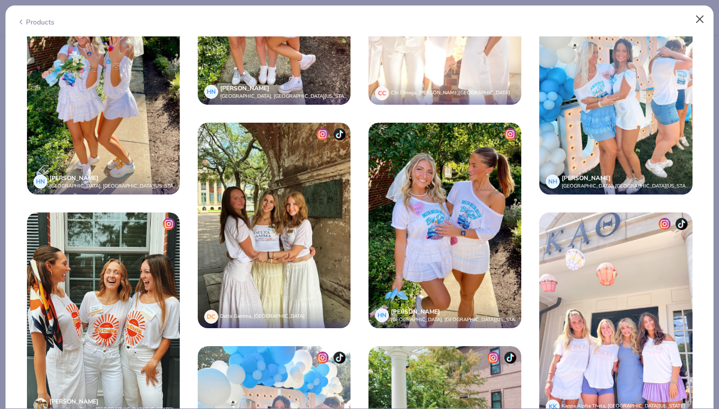
scroll to position [2406, 0]
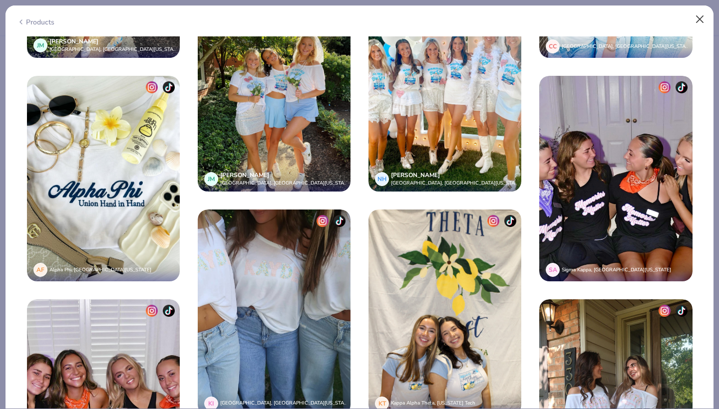
click at [699, 20] on button "Close" at bounding box center [699, 19] width 19 height 19
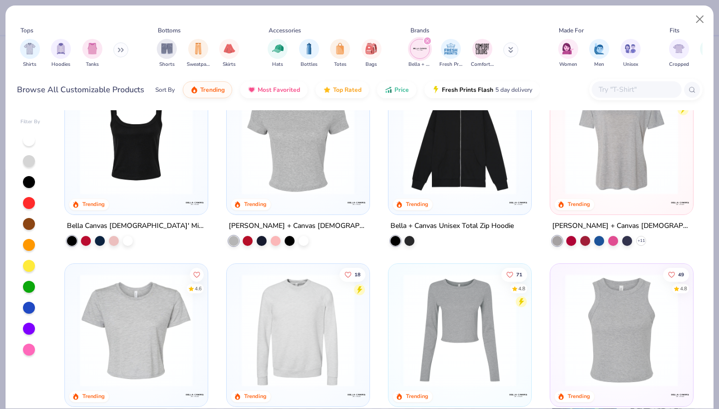
click at [603, 146] on img at bounding box center [621, 138] width 123 height 113
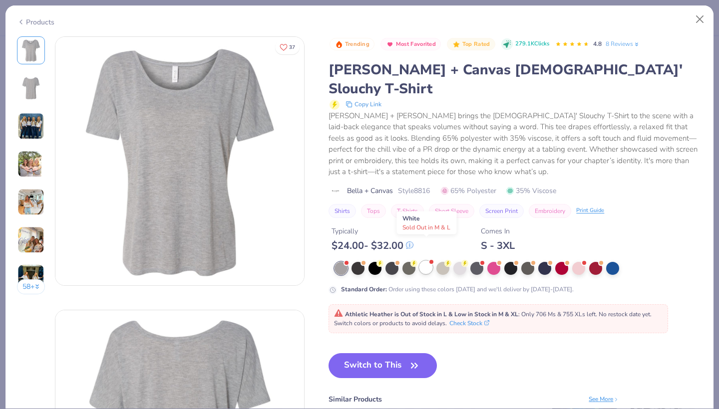
click at [421, 261] on div at bounding box center [425, 267] width 13 height 13
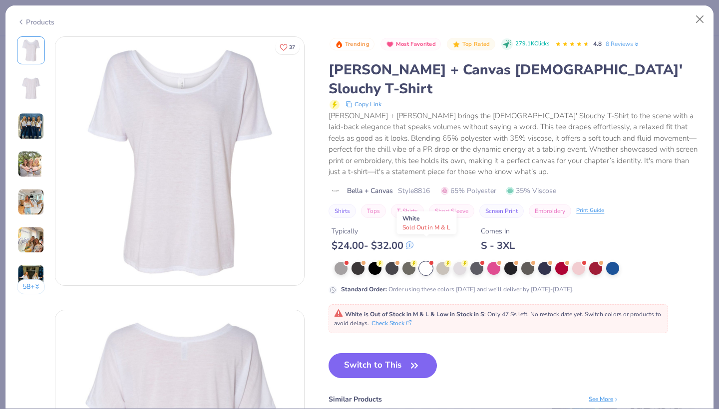
type textarea "x"
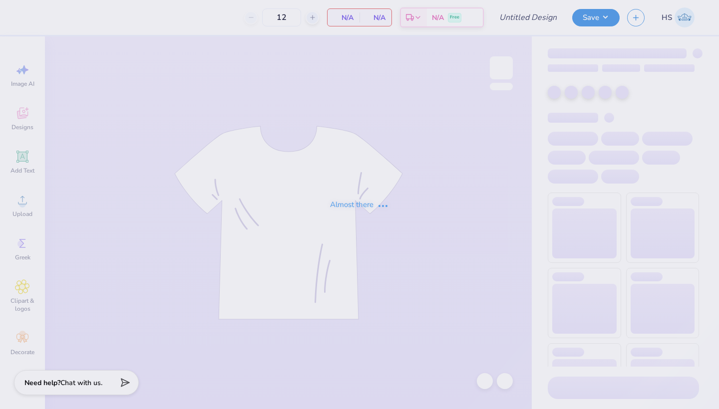
type input "KD NM Sets"
type input "37"
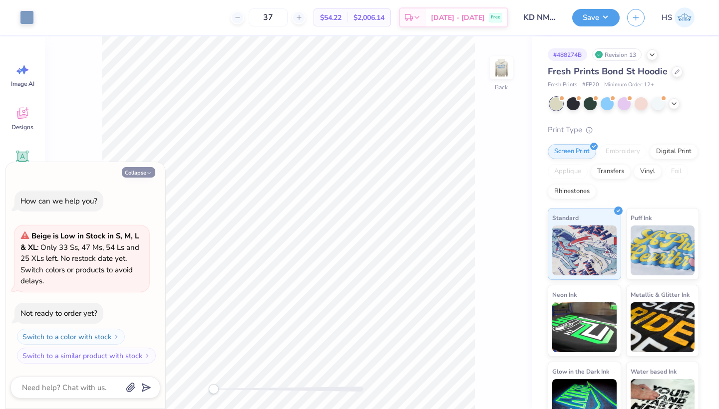
click at [143, 171] on button "Collapse" at bounding box center [138, 172] width 33 height 10
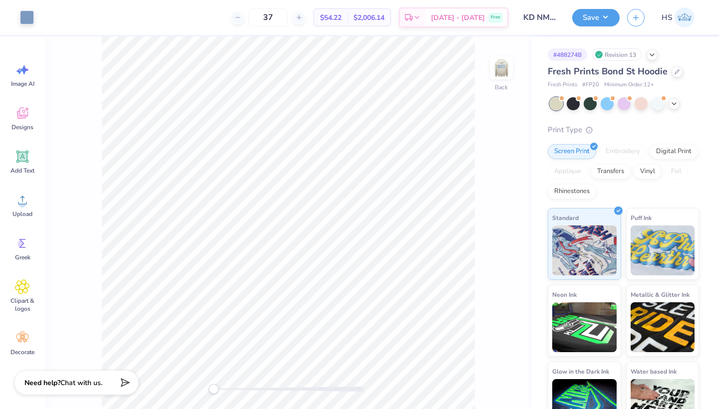
type textarea "x"
click at [676, 71] on icon at bounding box center [677, 71] width 4 height 4
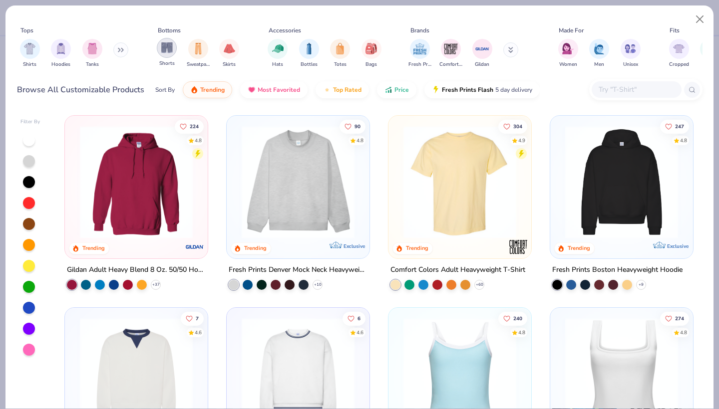
click at [166, 54] on div "filter for Shorts" at bounding box center [167, 48] width 20 height 20
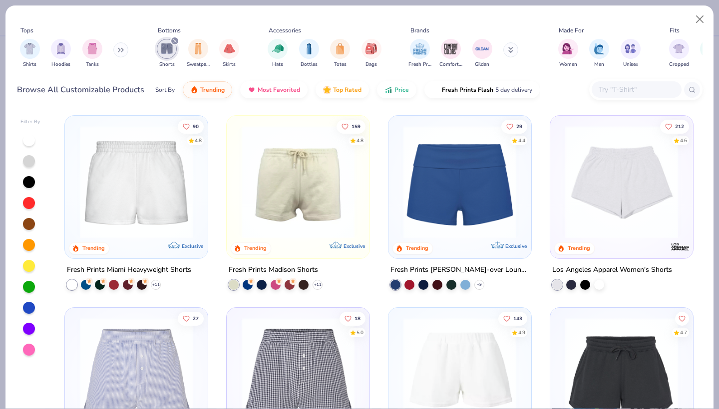
click at [303, 169] on img at bounding box center [298, 182] width 123 height 113
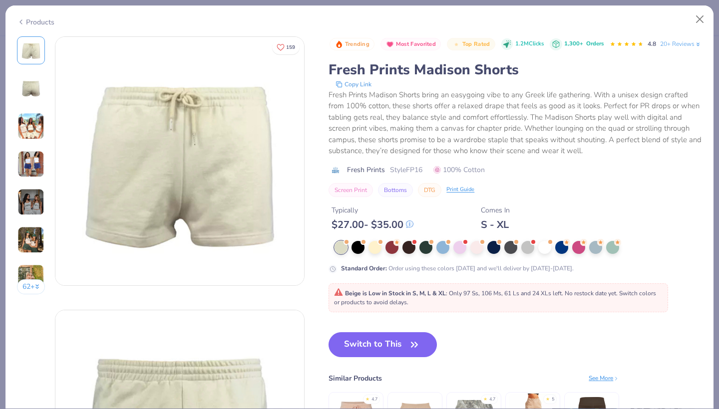
click at [389, 304] on div "Beige is Low in Stock in S, M, L & XL : Only 97 Ss, 106 Ms, 61 Ls and 24 XLs le…" at bounding box center [497, 298] width 339 height 29
click at [396, 356] on button "Switch to This" at bounding box center [382, 344] width 108 height 25
click at [397, 357] on button "Switch to This" at bounding box center [382, 344] width 108 height 25
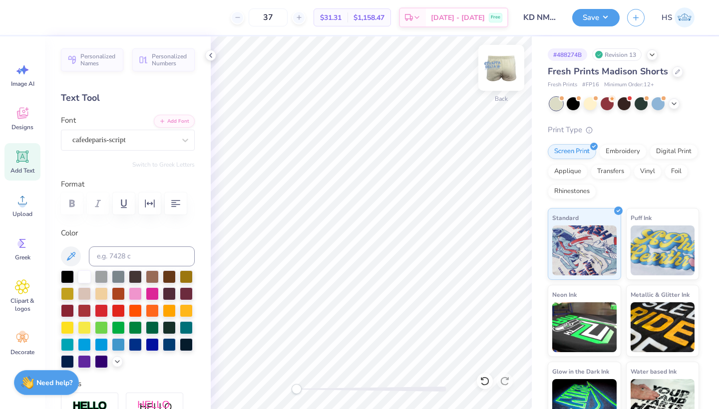
click at [500, 70] on img at bounding box center [501, 68] width 40 height 40
click at [182, 154] on div "Art colors 37 $31.31 Per Item $1,158.47 Total Est. Delivery [DATE] - [DATE] Fre…" at bounding box center [359, 204] width 719 height 409
type input "3.07"
type input "1.65"
type input "4.04"
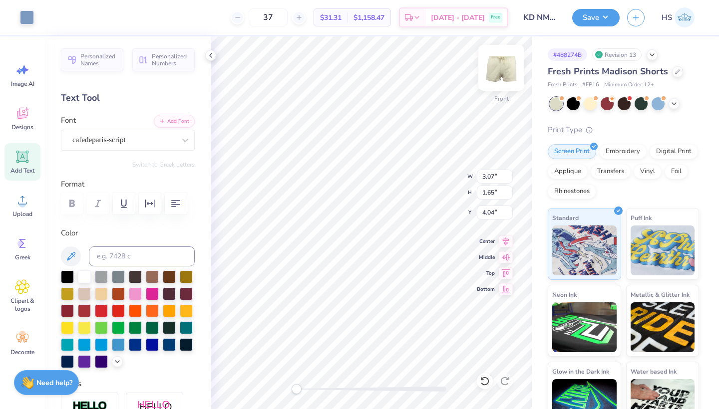
click at [497, 72] on img at bounding box center [501, 68] width 40 height 40
type input "3.15"
type input "1.69"
type input "7.71"
type input "3.51"
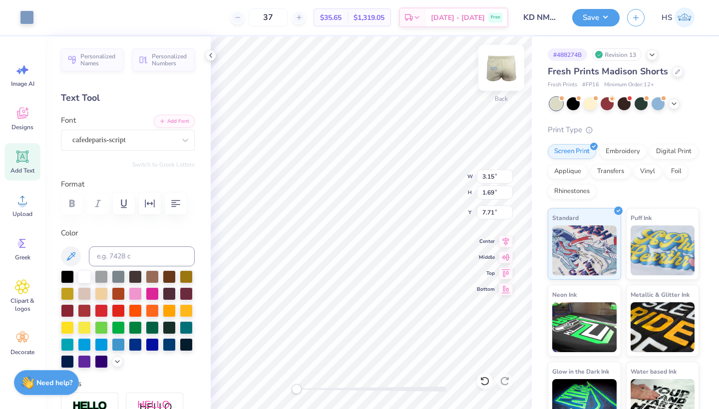
type input "1.89"
type input "7.50"
click at [498, 78] on img at bounding box center [501, 68] width 40 height 40
type input "3.42"
type input "1.84"
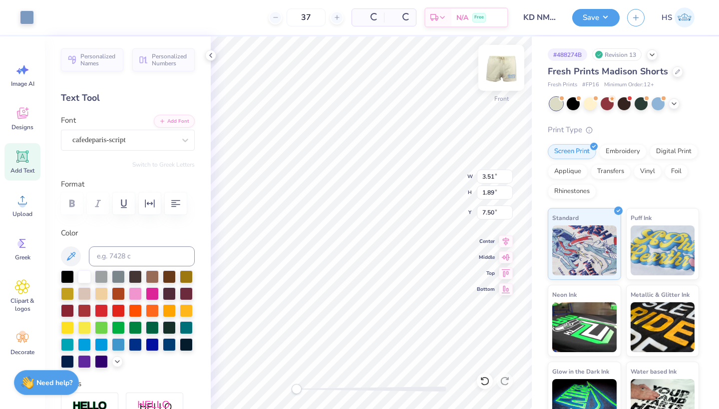
type input "7.28"
click at [500, 76] on img at bounding box center [501, 68] width 40 height 40
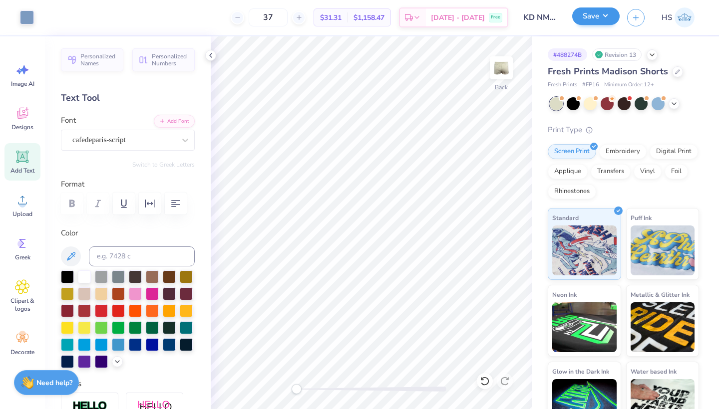
click at [587, 19] on button "Save" at bounding box center [595, 15] width 47 height 17
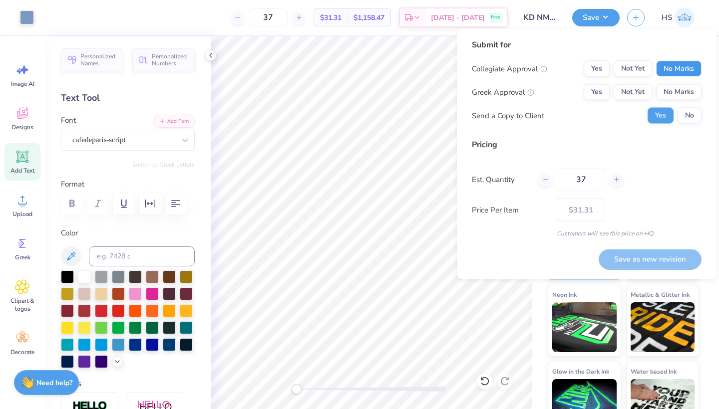
click at [672, 71] on button "No Marks" at bounding box center [678, 69] width 45 height 16
click at [641, 87] on button "Not Yet" at bounding box center [633, 92] width 38 height 16
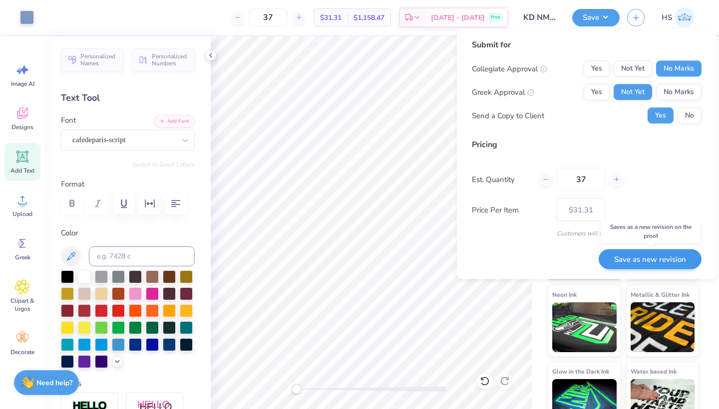
click at [670, 257] on button "Save as new revision" at bounding box center [650, 259] width 103 height 20
type input "$31.31"
